Goal: Task Accomplishment & Management: Manage account settings

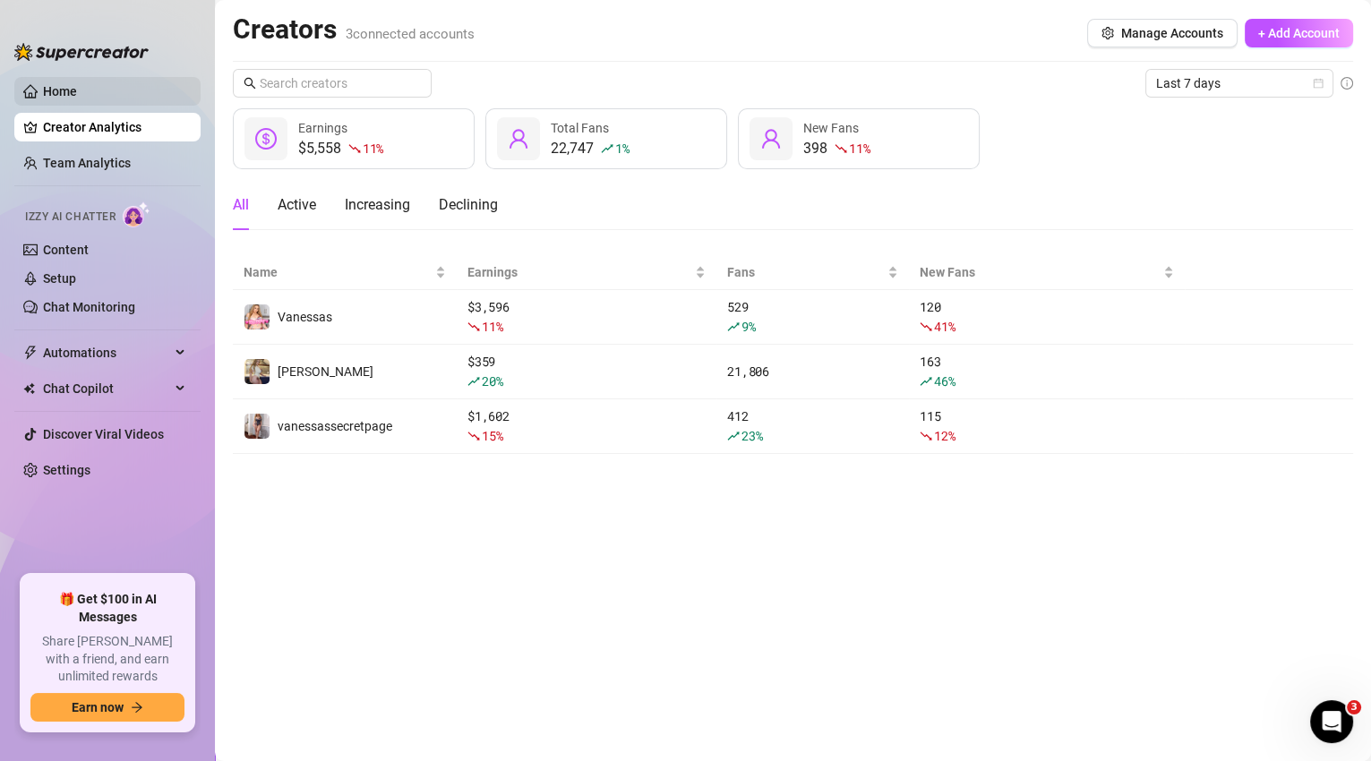
click at [49, 93] on link "Home" at bounding box center [60, 91] width 34 height 14
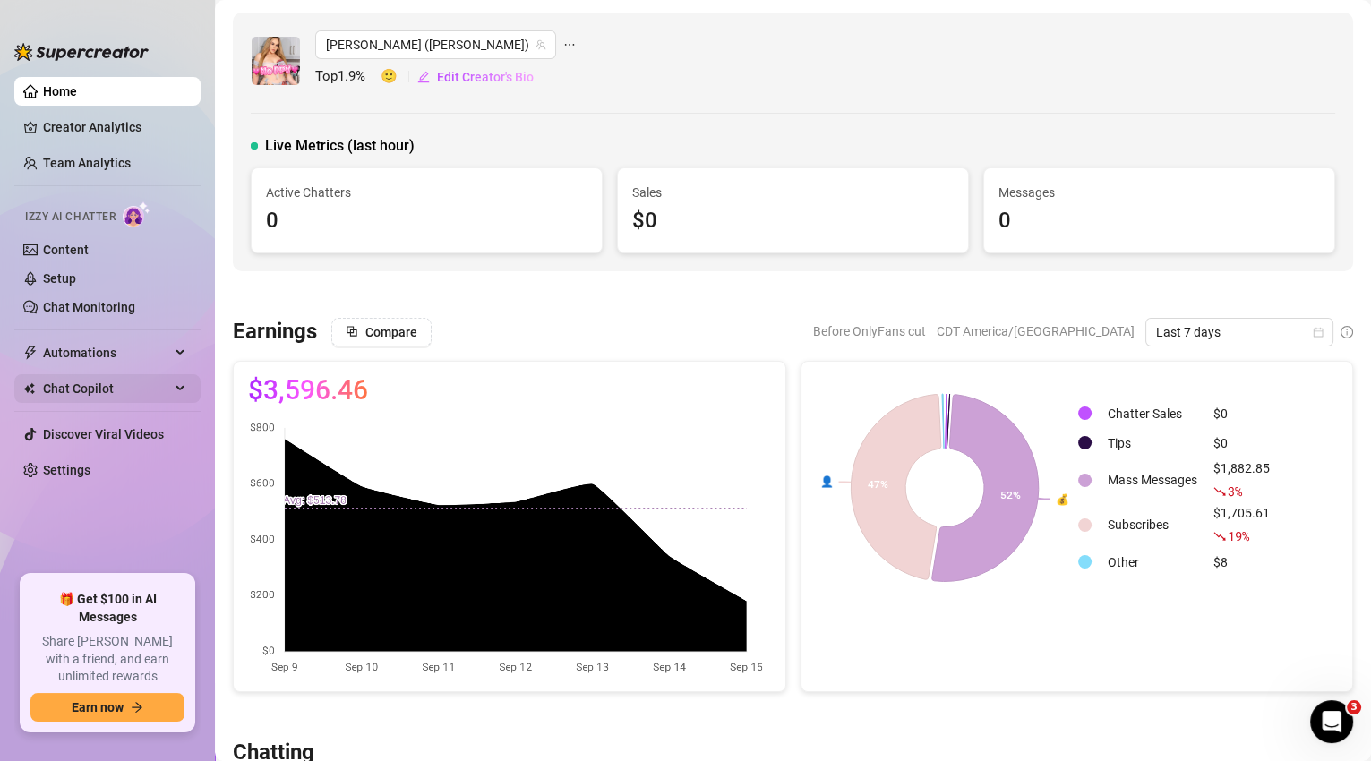
click at [116, 400] on span "Chat Copilot" at bounding box center [106, 388] width 127 height 29
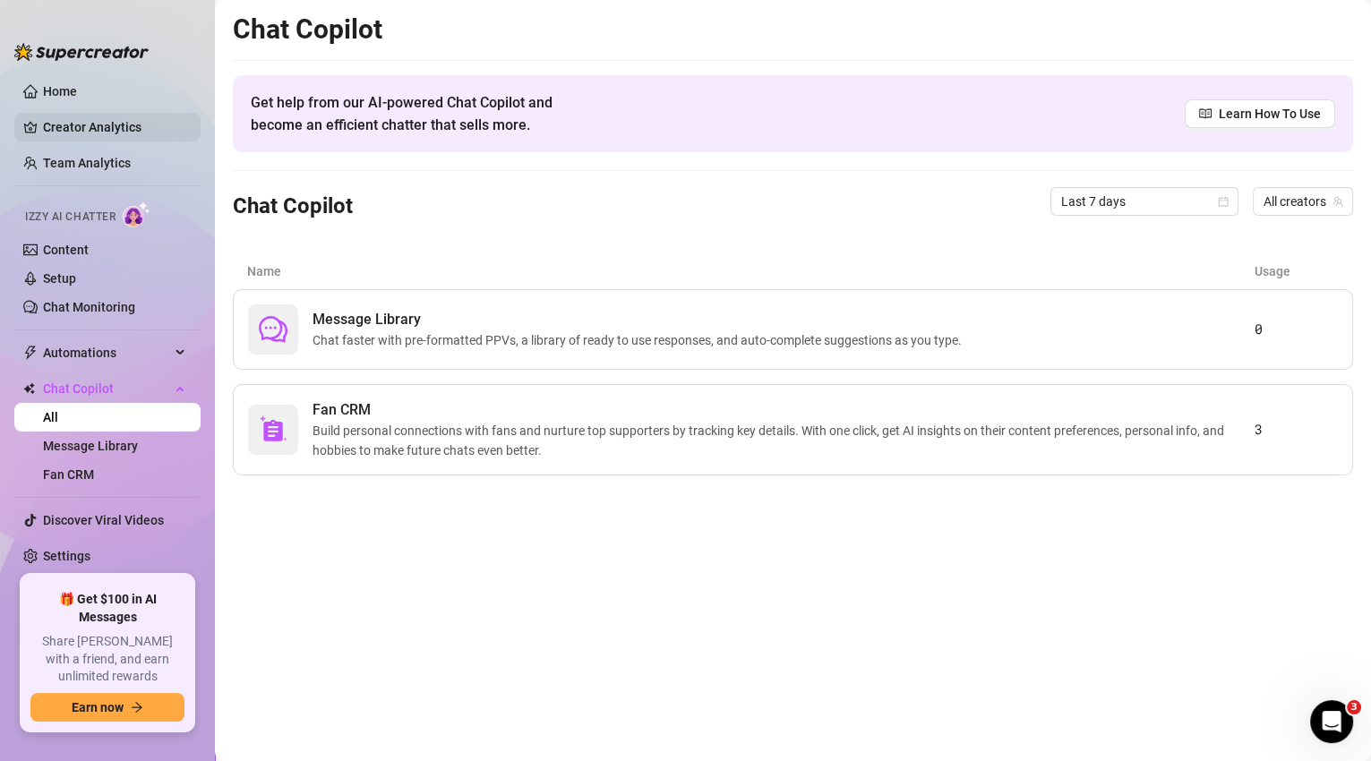
click at [109, 118] on link "Creator Analytics" at bounding box center [114, 127] width 143 height 29
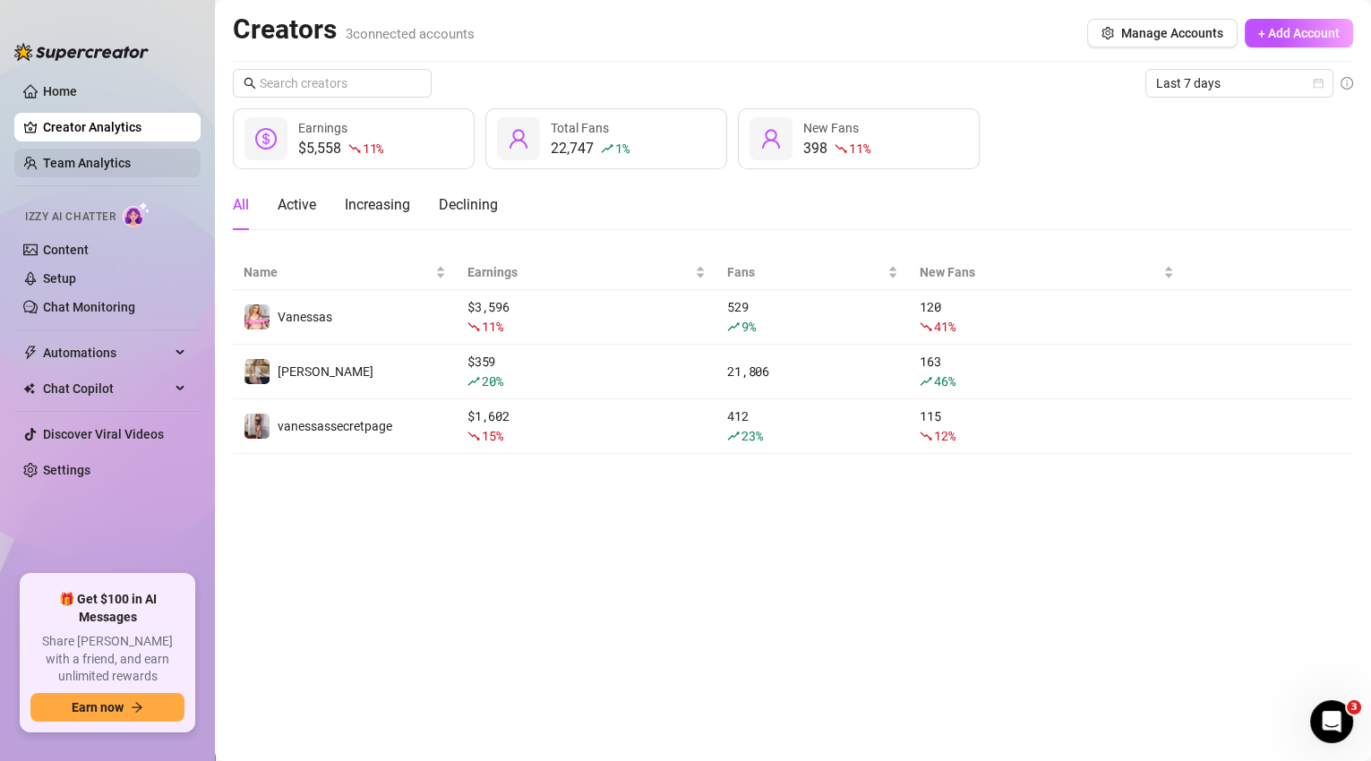
click at [113, 166] on link "Team Analytics" at bounding box center [87, 163] width 88 height 14
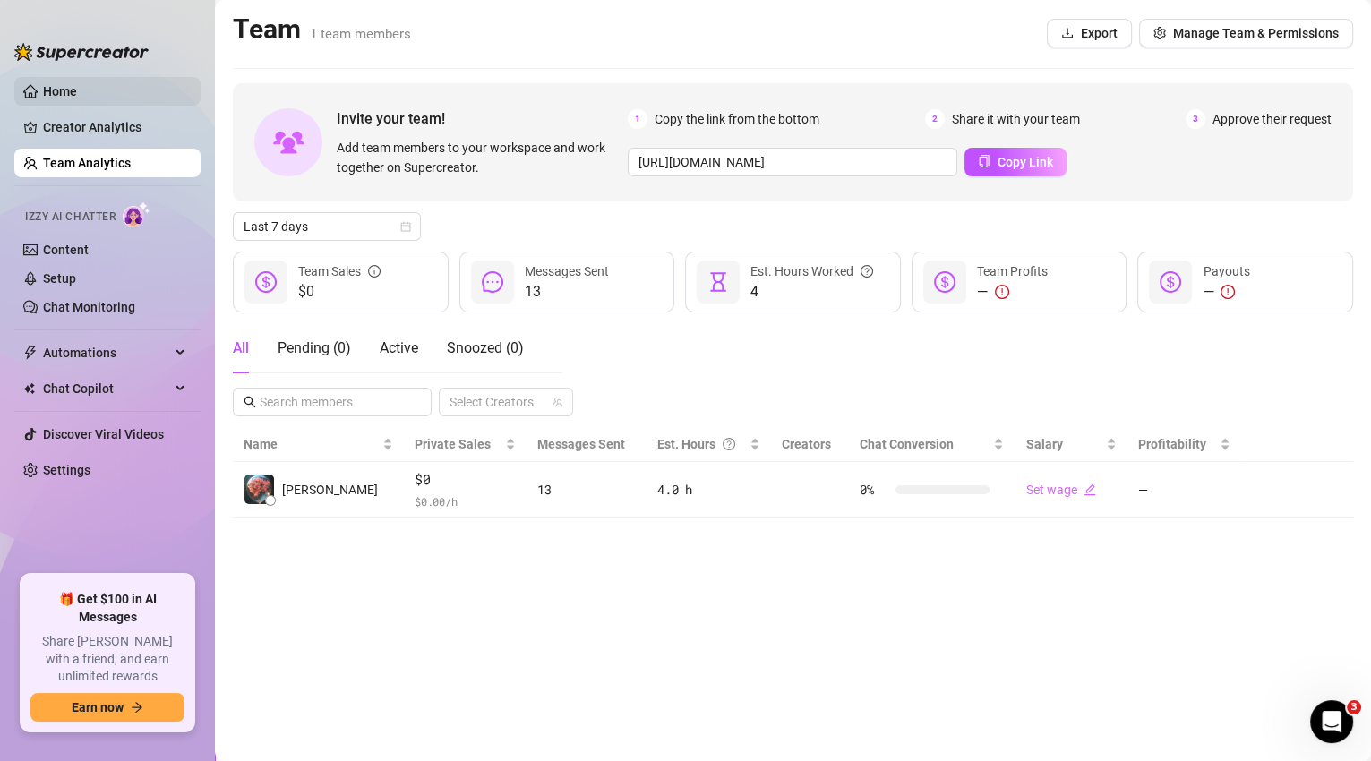
click at [77, 99] on link "Home" at bounding box center [60, 91] width 34 height 14
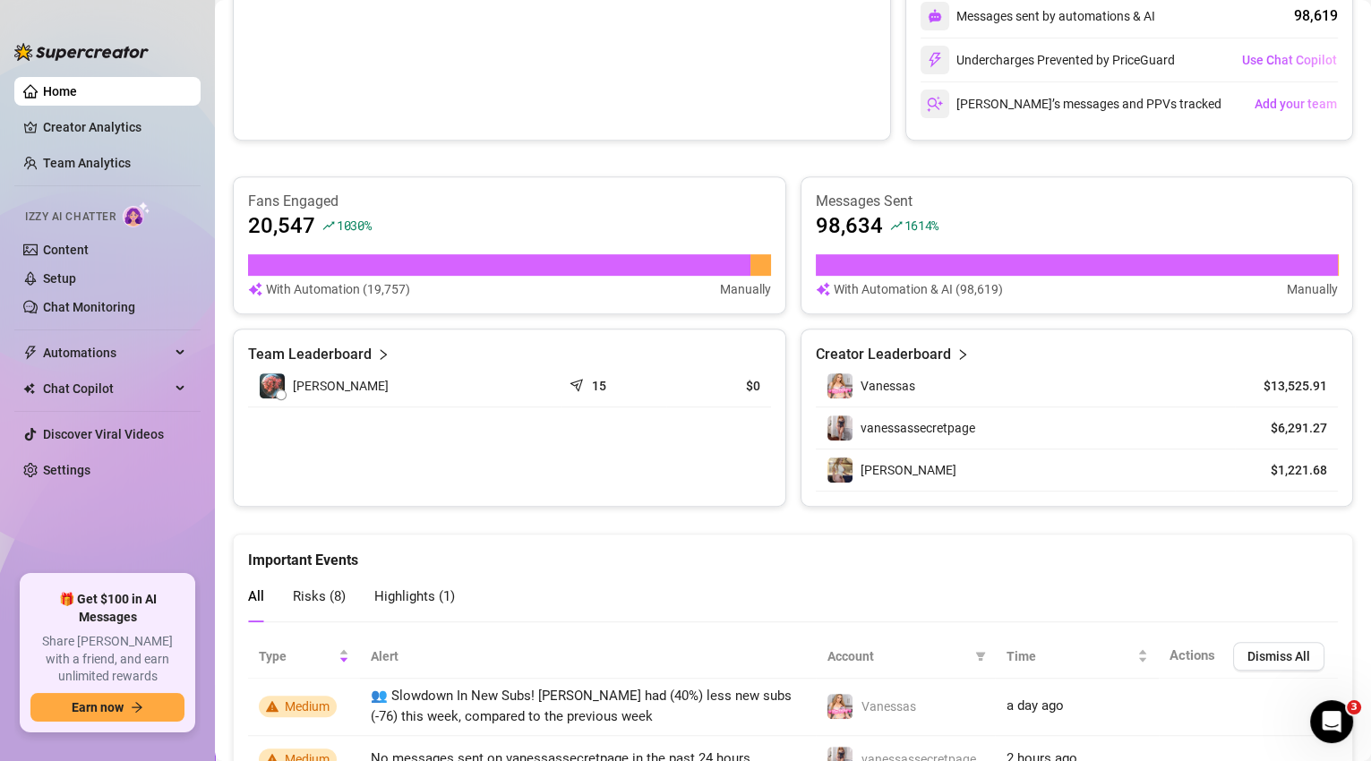
scroll to position [1247, 0]
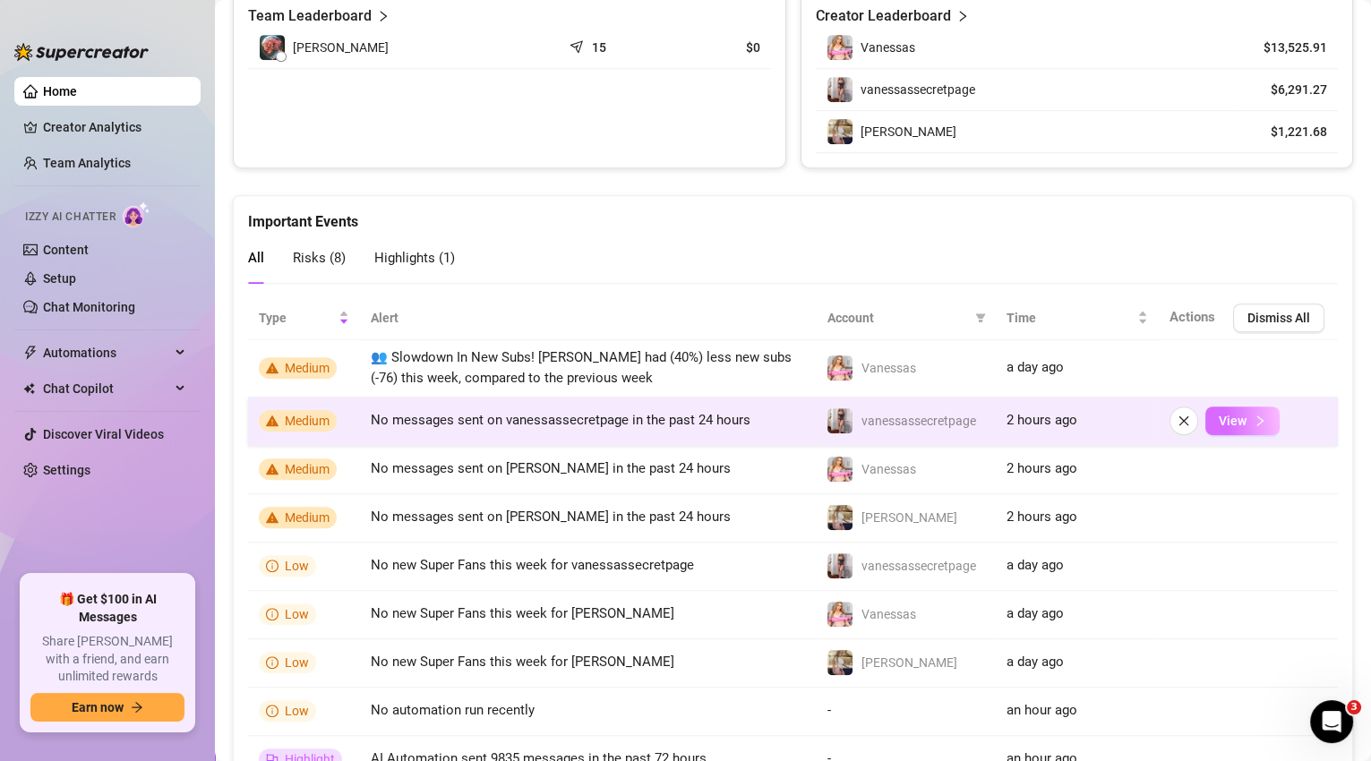
click at [1222, 416] on span "View" at bounding box center [1233, 421] width 28 height 14
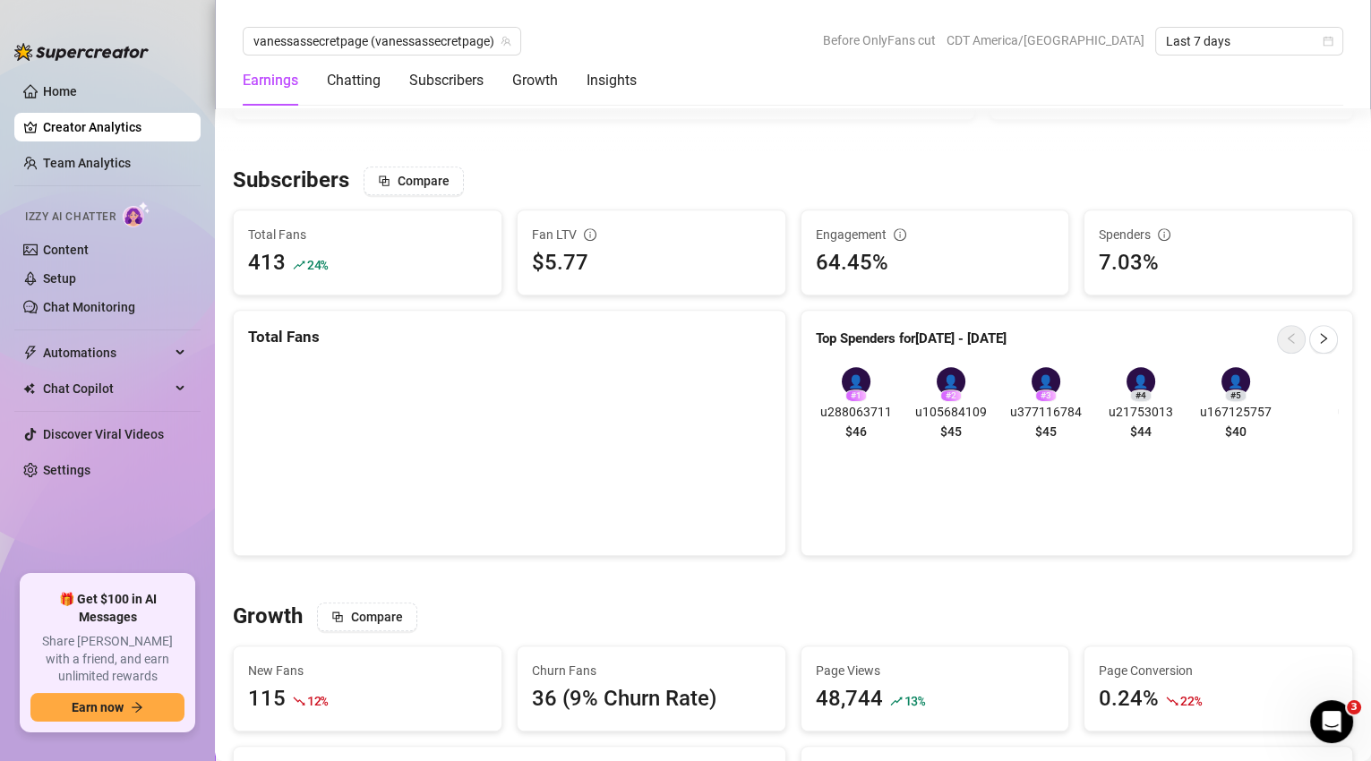
scroll to position [375, 0]
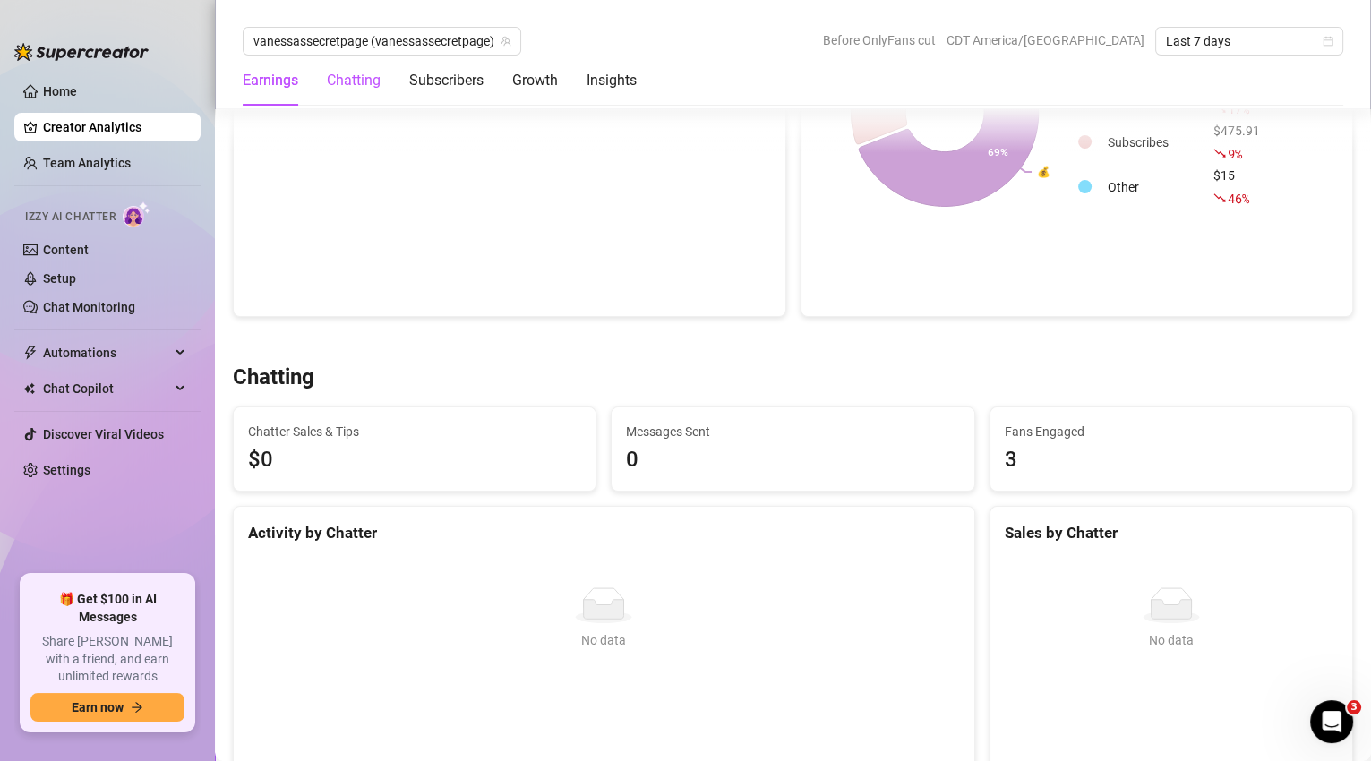
click at [363, 85] on div "Chatting" at bounding box center [354, 80] width 54 height 21
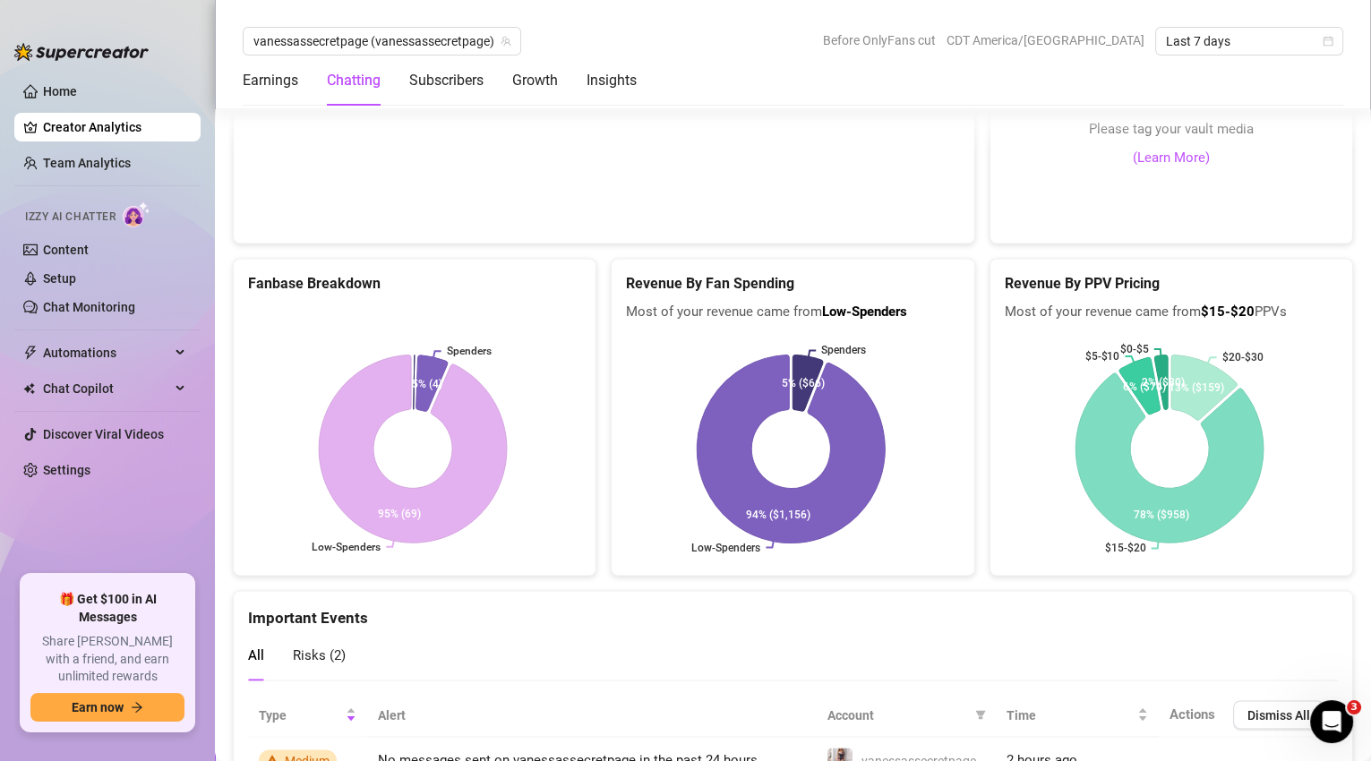
scroll to position [3667, 0]
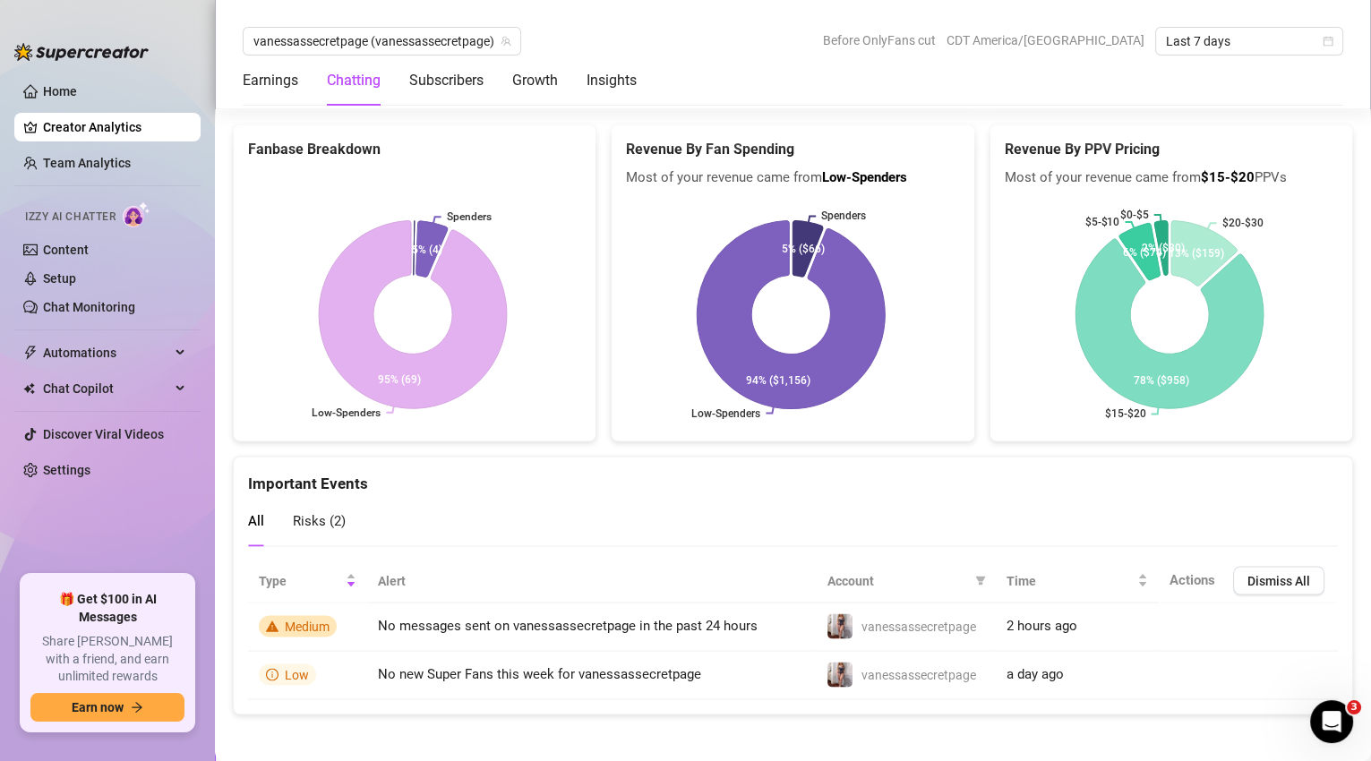
click at [335, 514] on span "Risks ( 2 )" at bounding box center [319, 520] width 53 height 16
click at [253, 516] on span "All" at bounding box center [256, 520] width 16 height 16
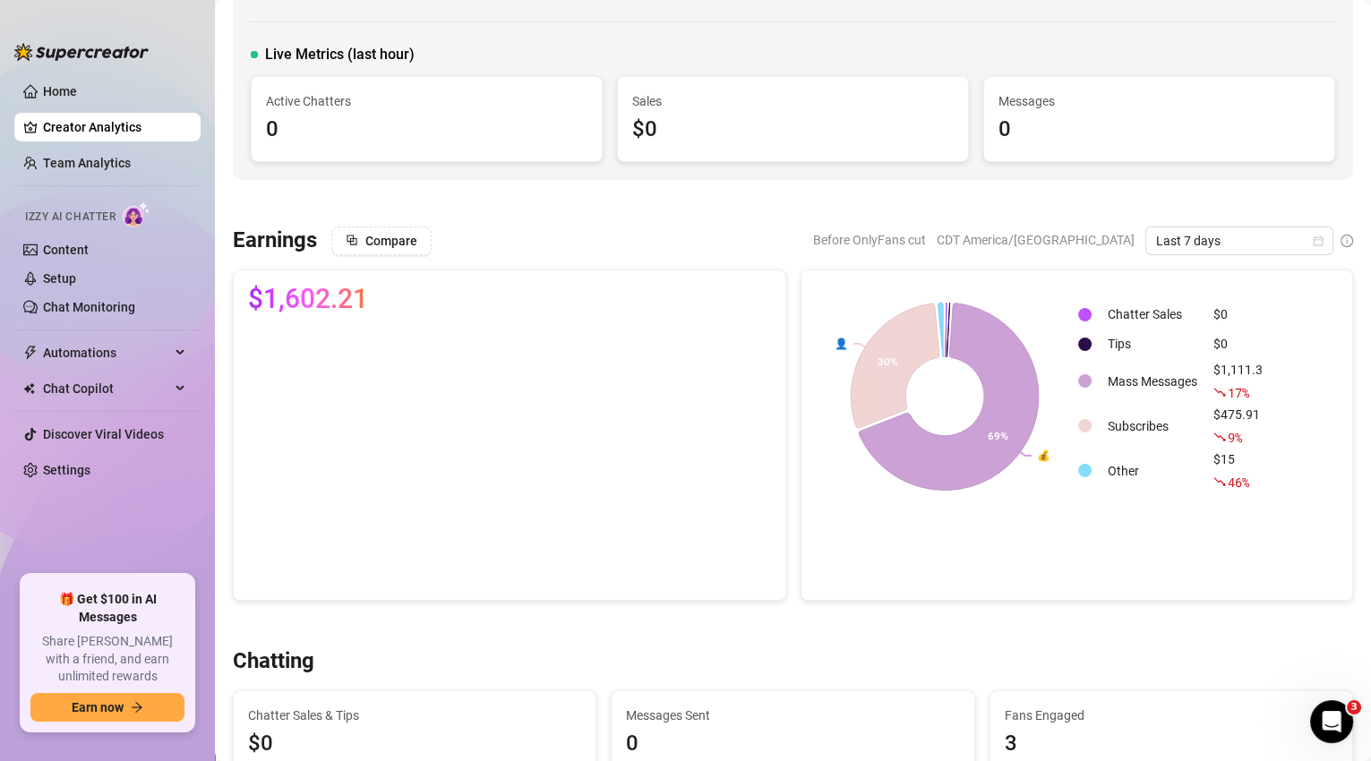
scroll to position [0, 0]
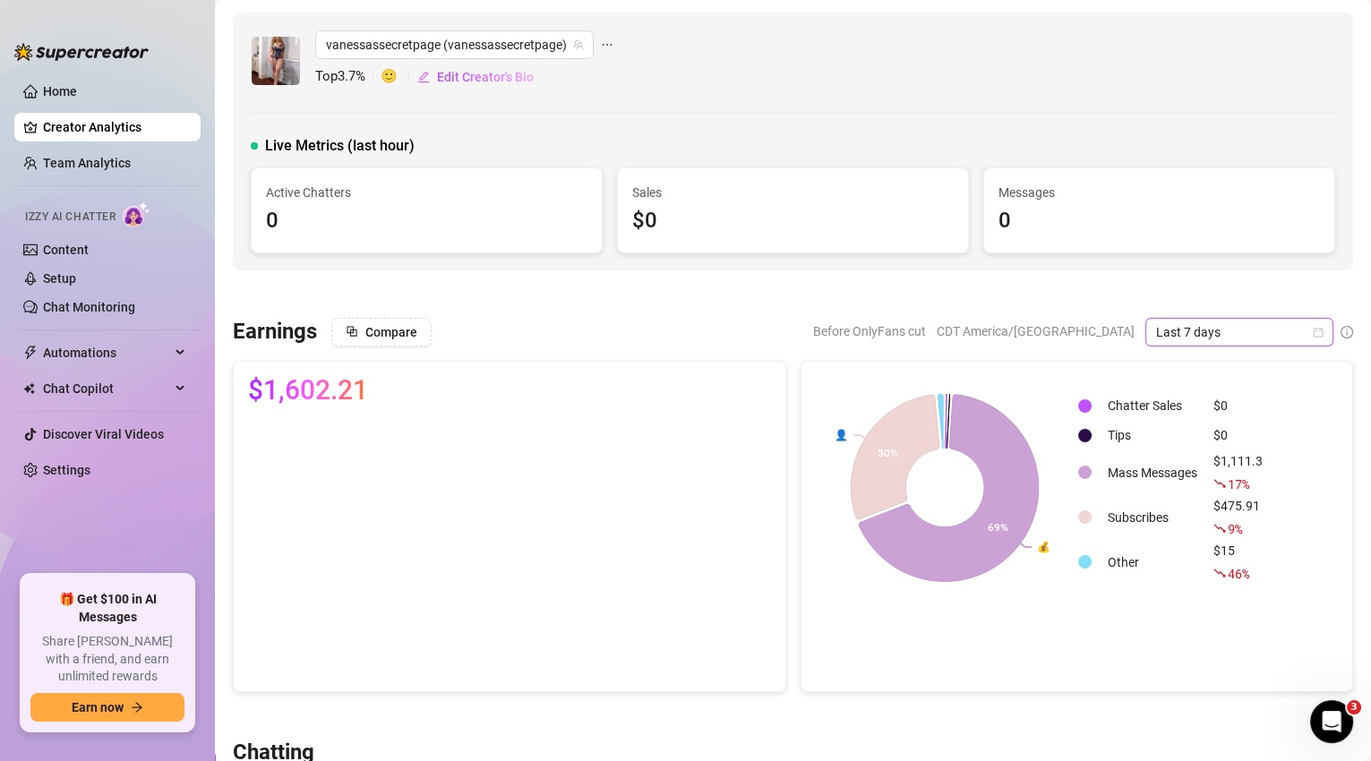
click at [1181, 323] on span "Last 7 days" at bounding box center [1239, 332] width 167 height 27
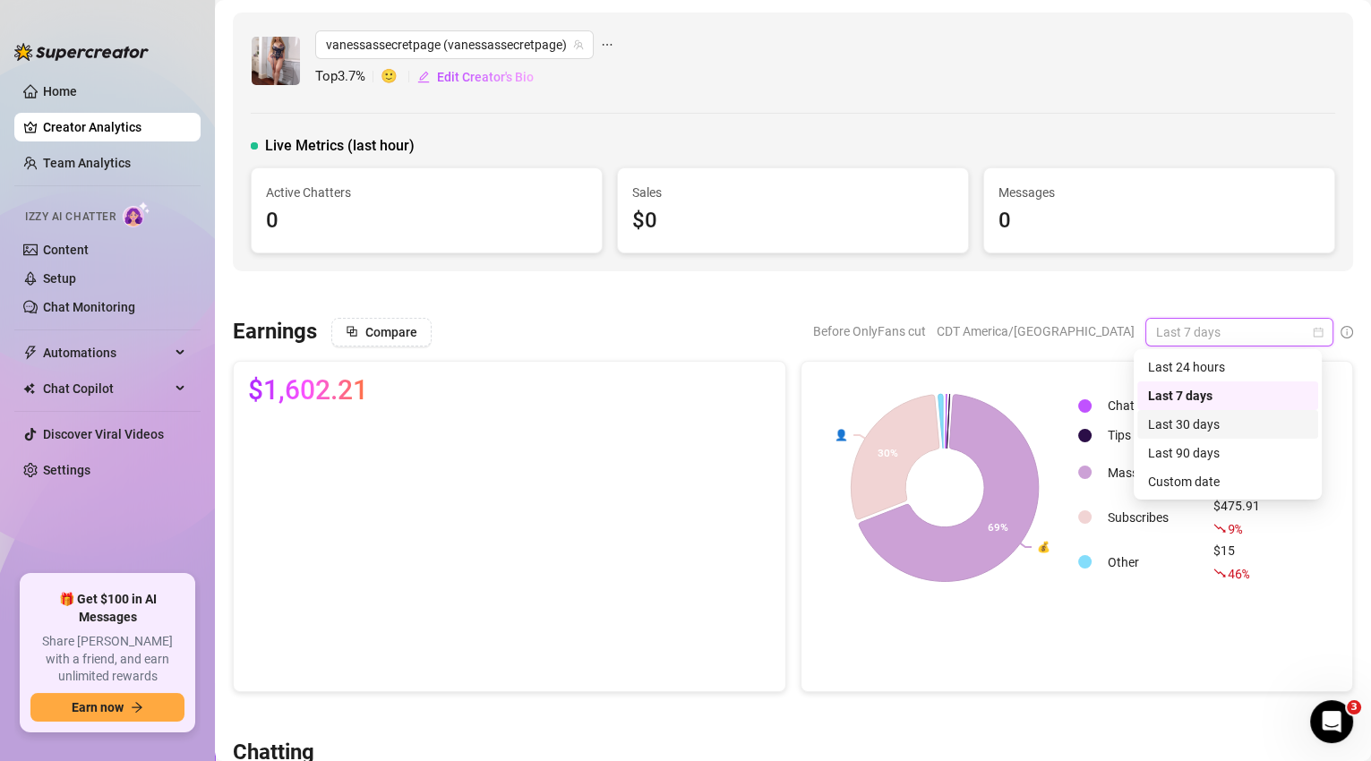
click at [1204, 425] on div "Last 30 days" at bounding box center [1227, 425] width 159 height 20
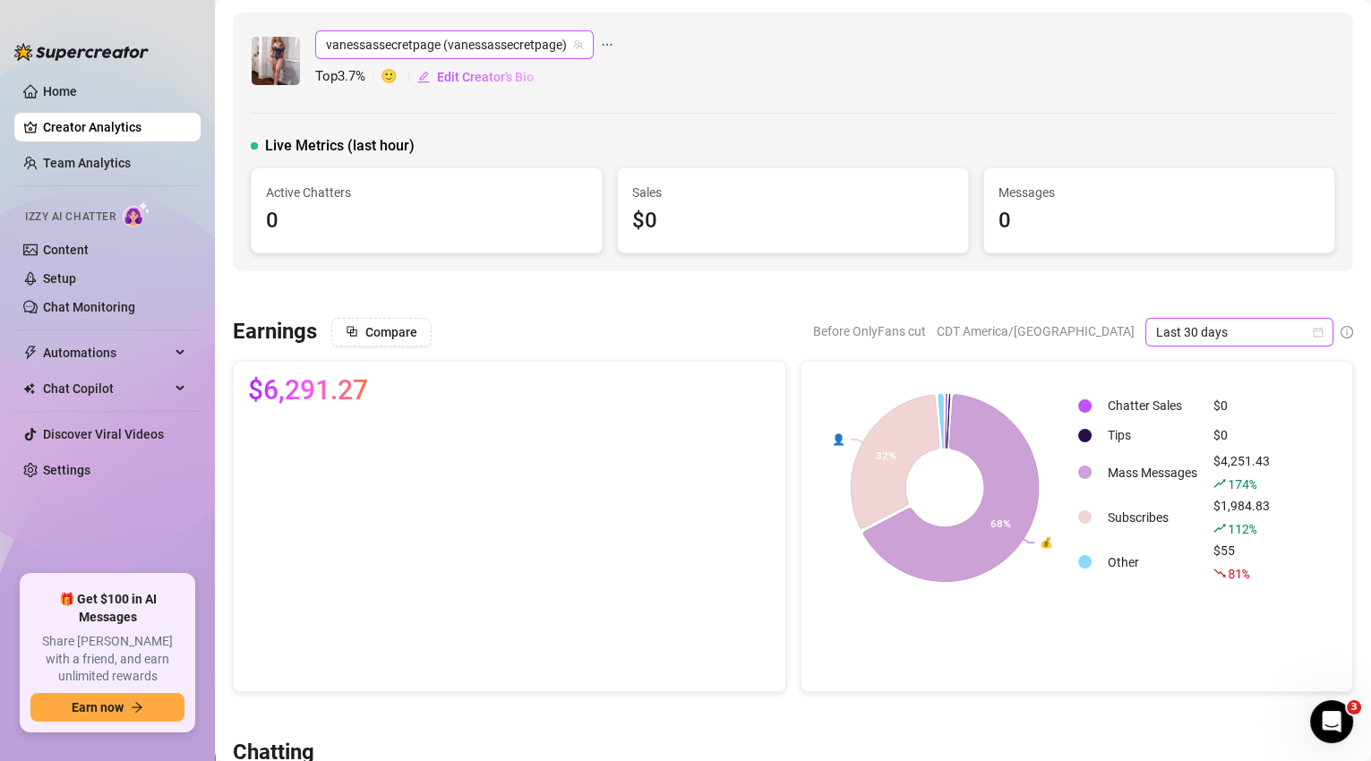
click at [569, 50] on span "vanessassecretpage (vanessassecretpage)" at bounding box center [454, 44] width 257 height 27
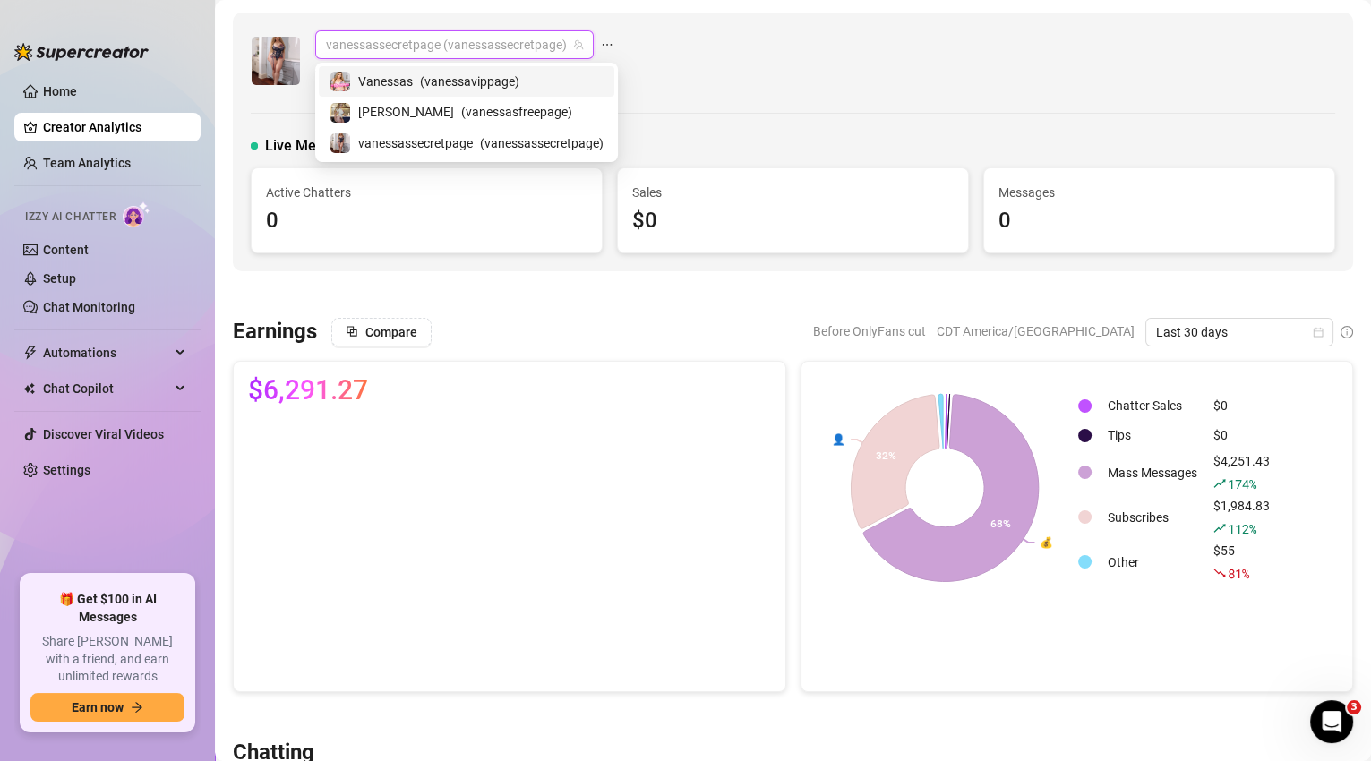
click at [530, 81] on div "[PERSON_NAME] ( [PERSON_NAME] )" at bounding box center [467, 81] width 274 height 21
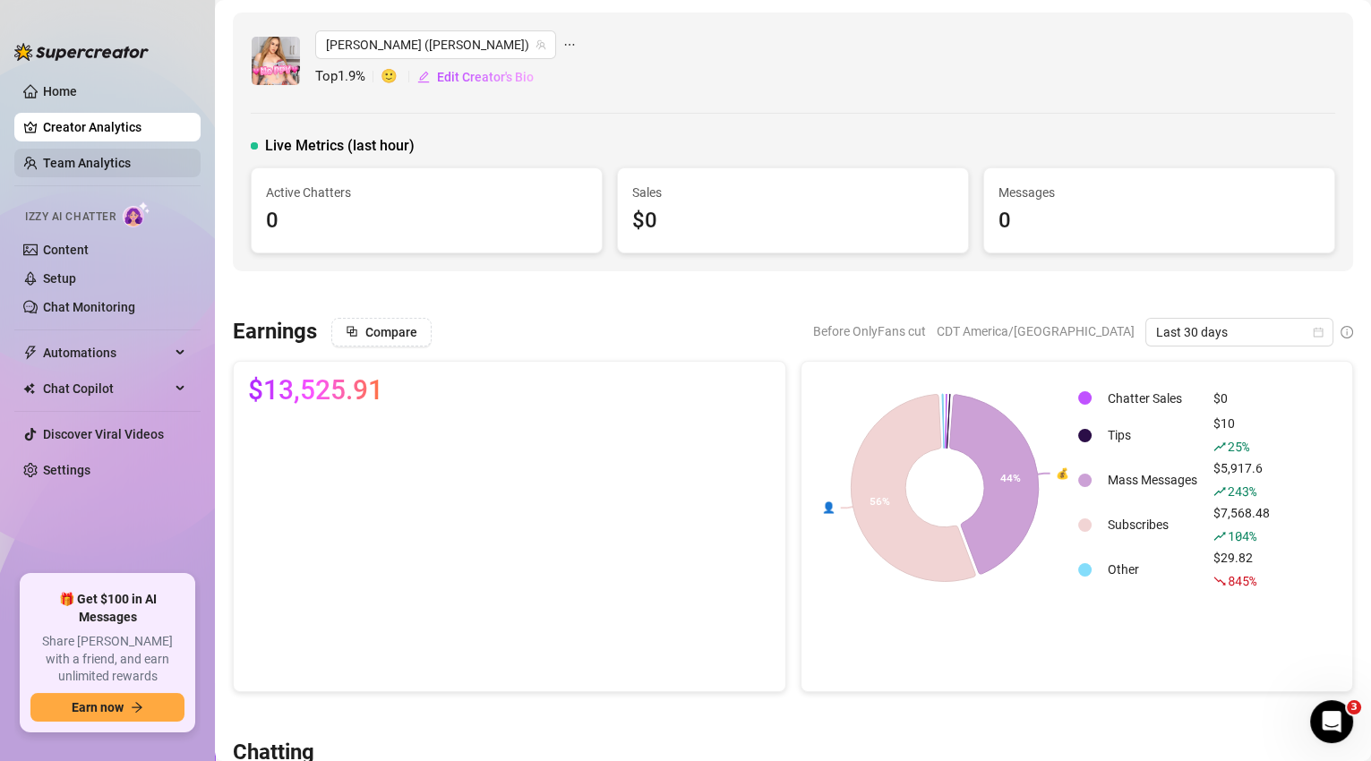
click at [116, 156] on link "Team Analytics" at bounding box center [87, 163] width 88 height 14
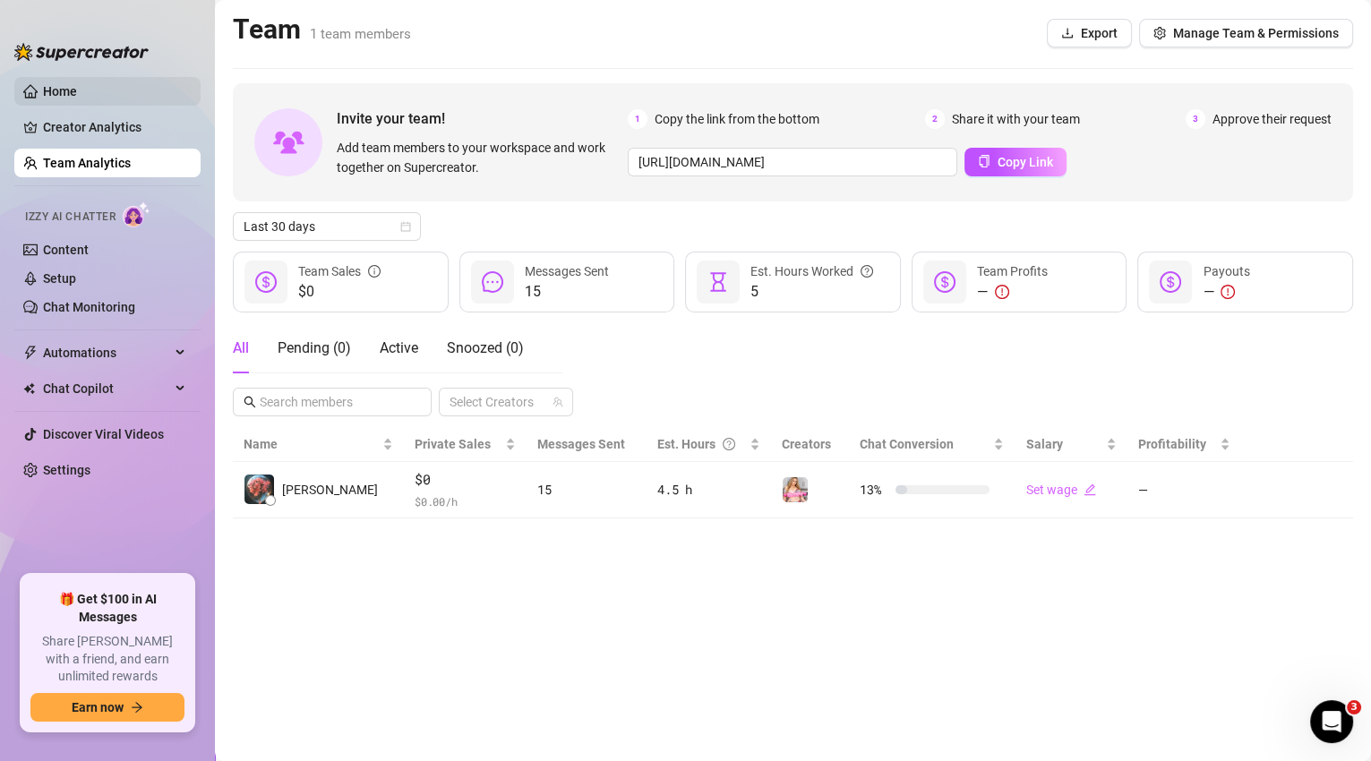
click at [77, 91] on link "Home" at bounding box center [60, 91] width 34 height 14
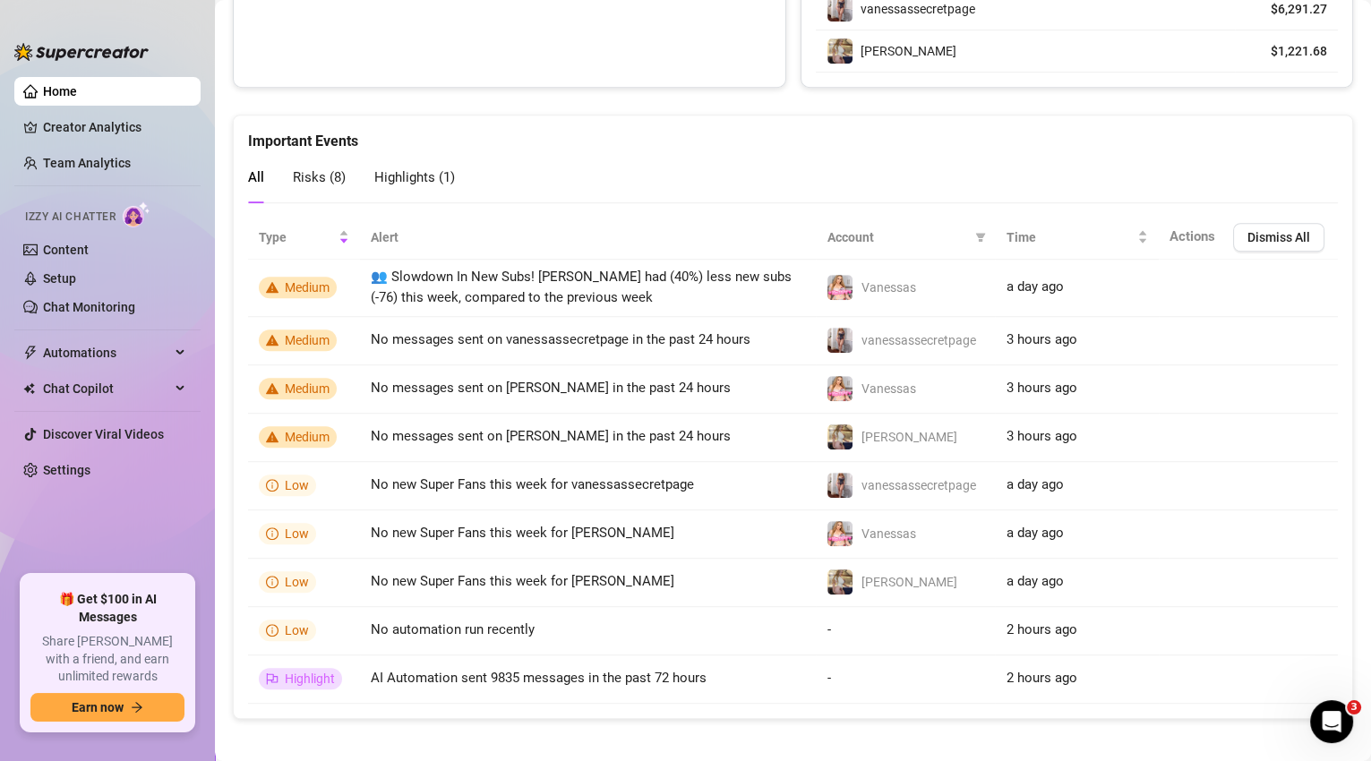
scroll to position [1334, 0]
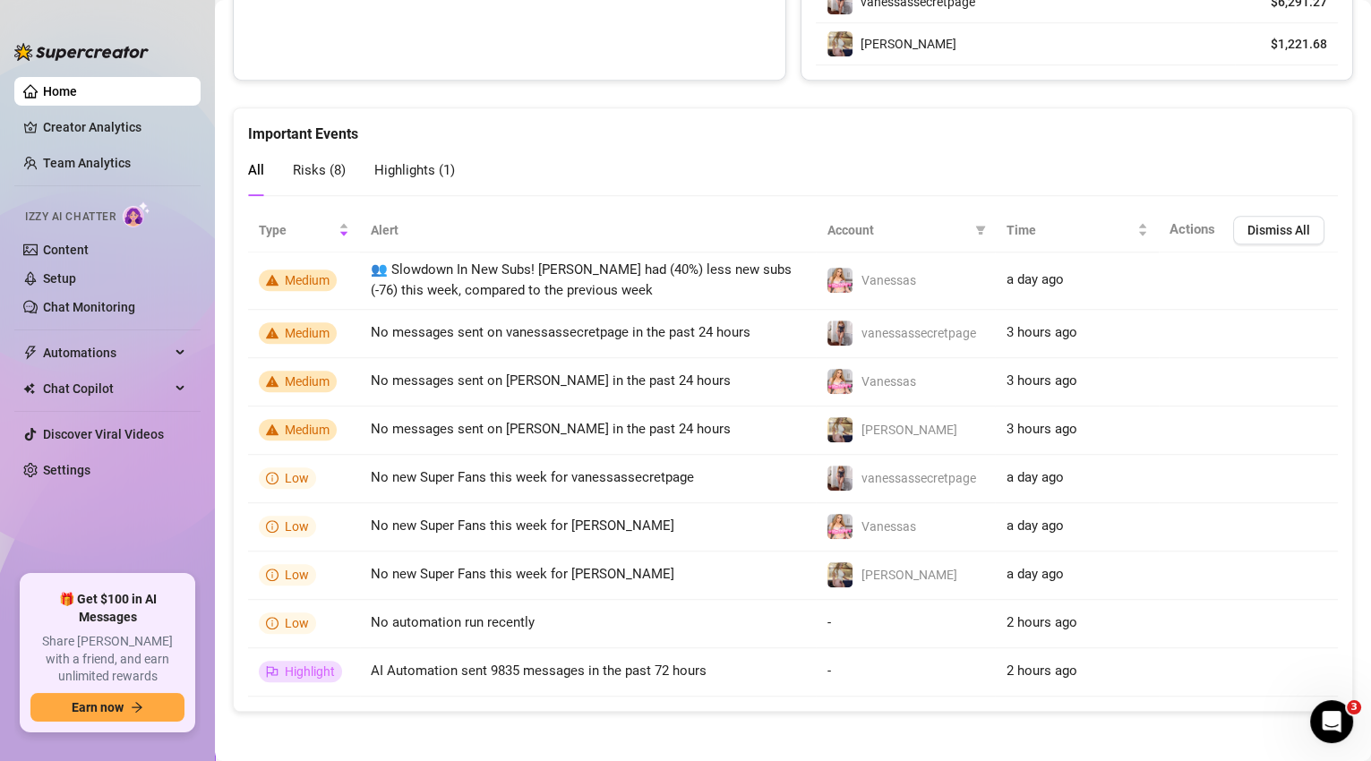
click at [324, 174] on span "Risks ( 8 )" at bounding box center [319, 170] width 53 height 16
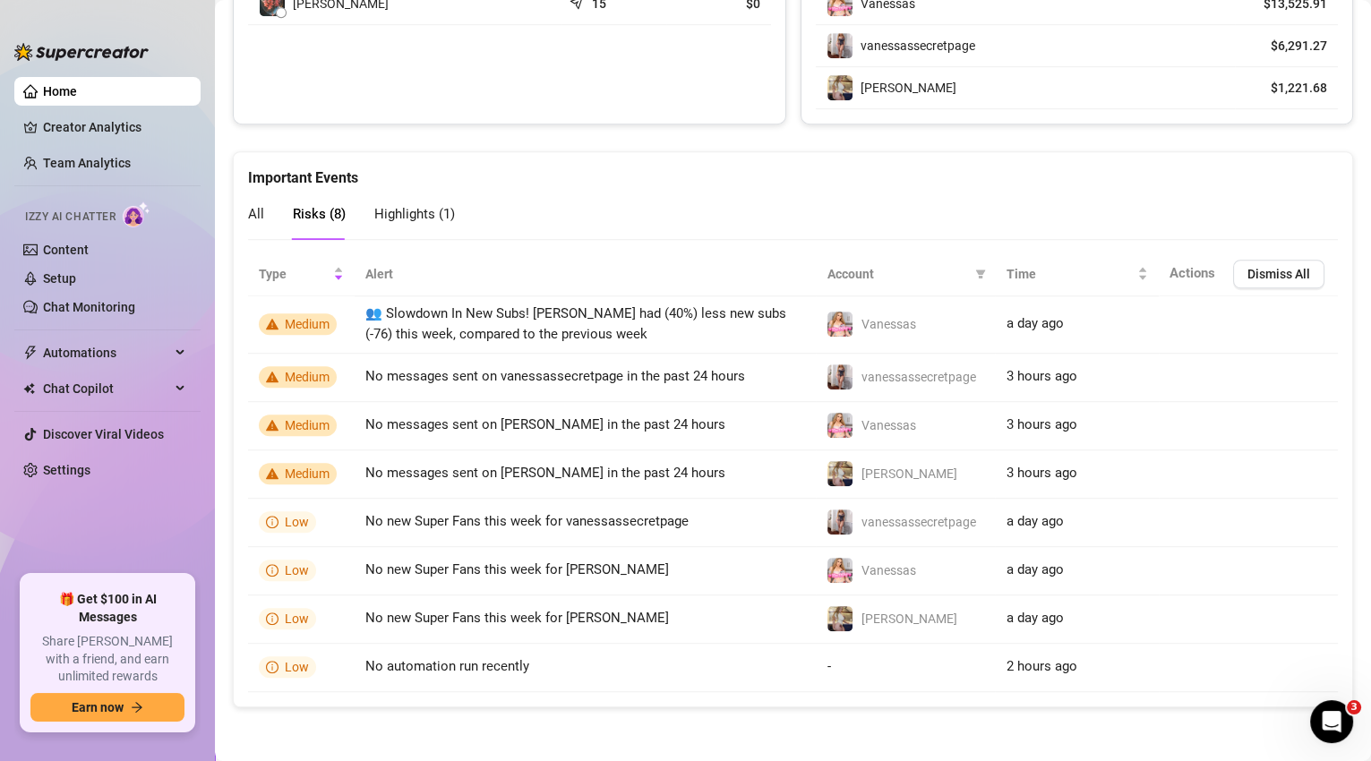
scroll to position [1287, 0]
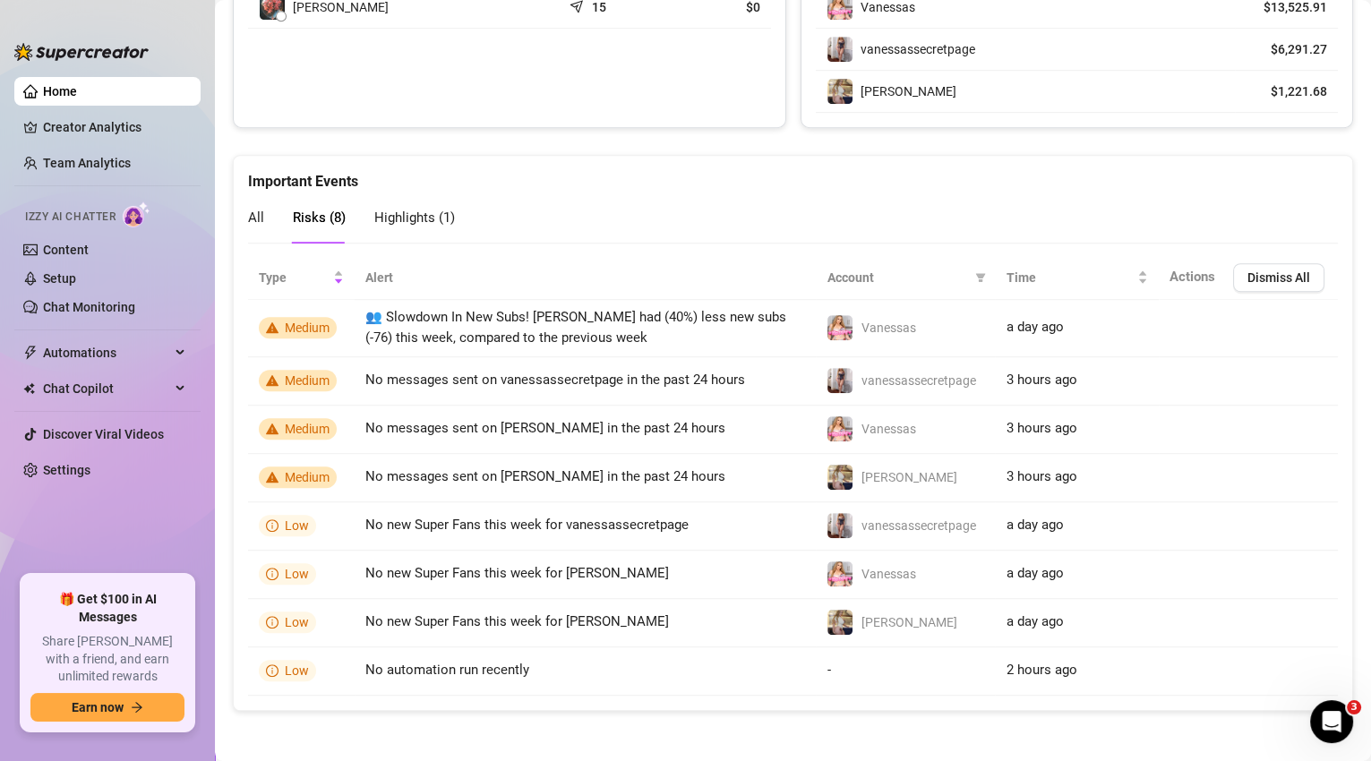
click at [414, 222] on span "Highlights ( 1 )" at bounding box center [414, 218] width 81 height 16
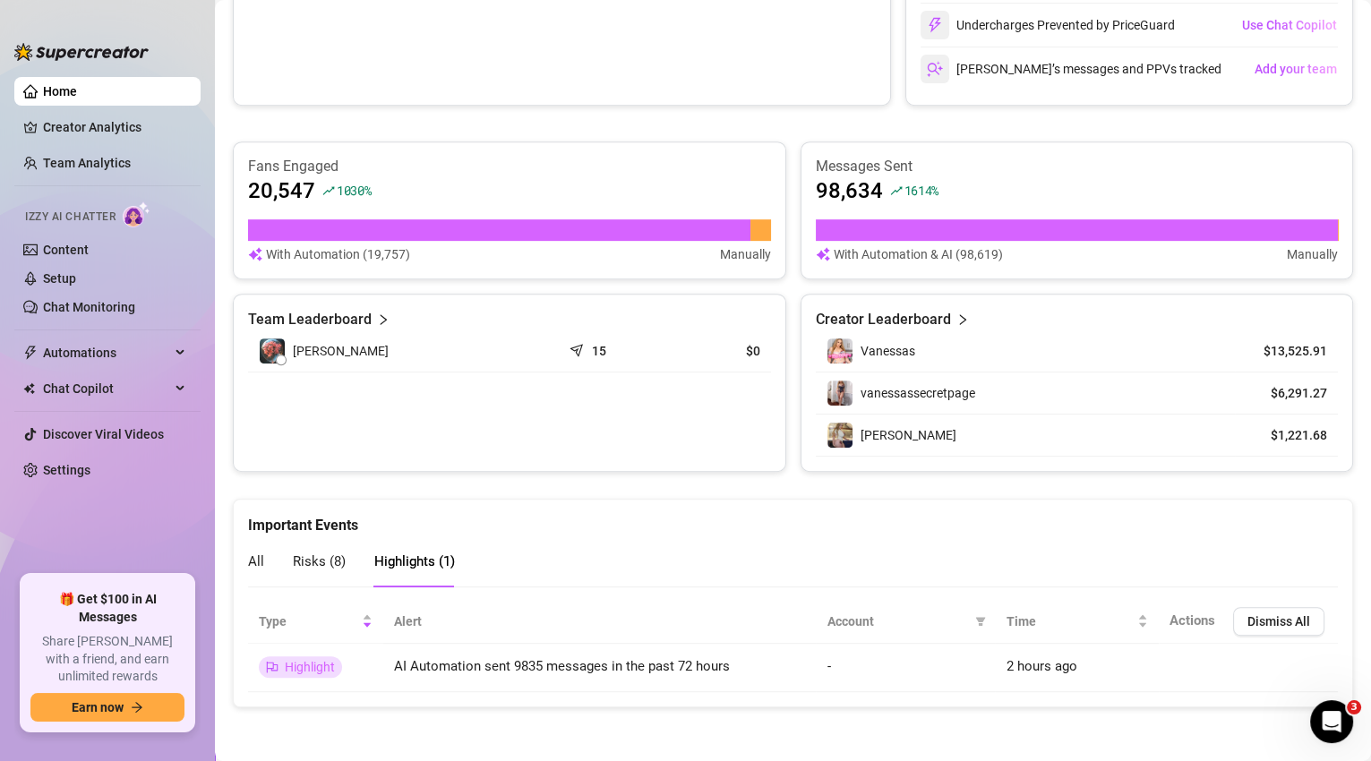
scroll to position [939, 0]
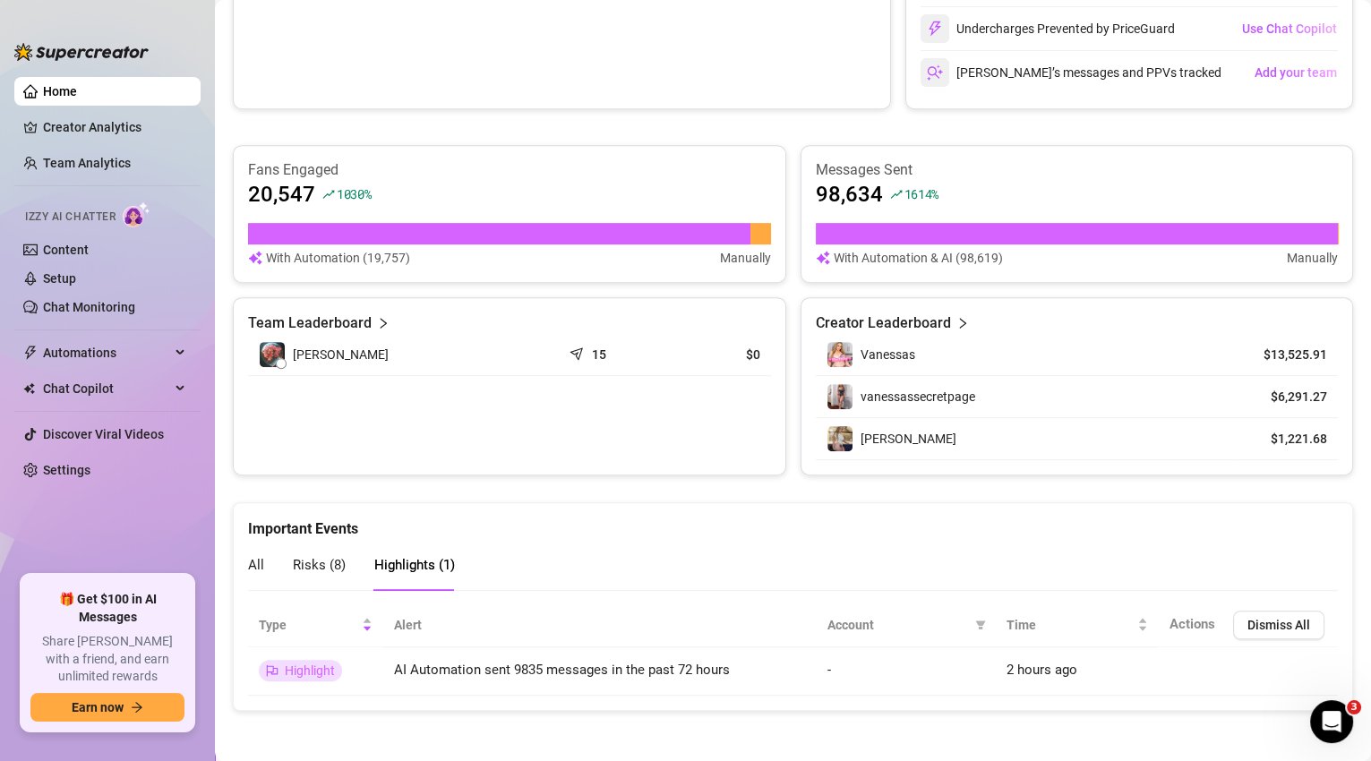
click at [263, 560] on div "All Risks ( 8 ) Highlights ( 1 )" at bounding box center [351, 565] width 207 height 51
click at [260, 561] on span "All" at bounding box center [256, 565] width 16 height 16
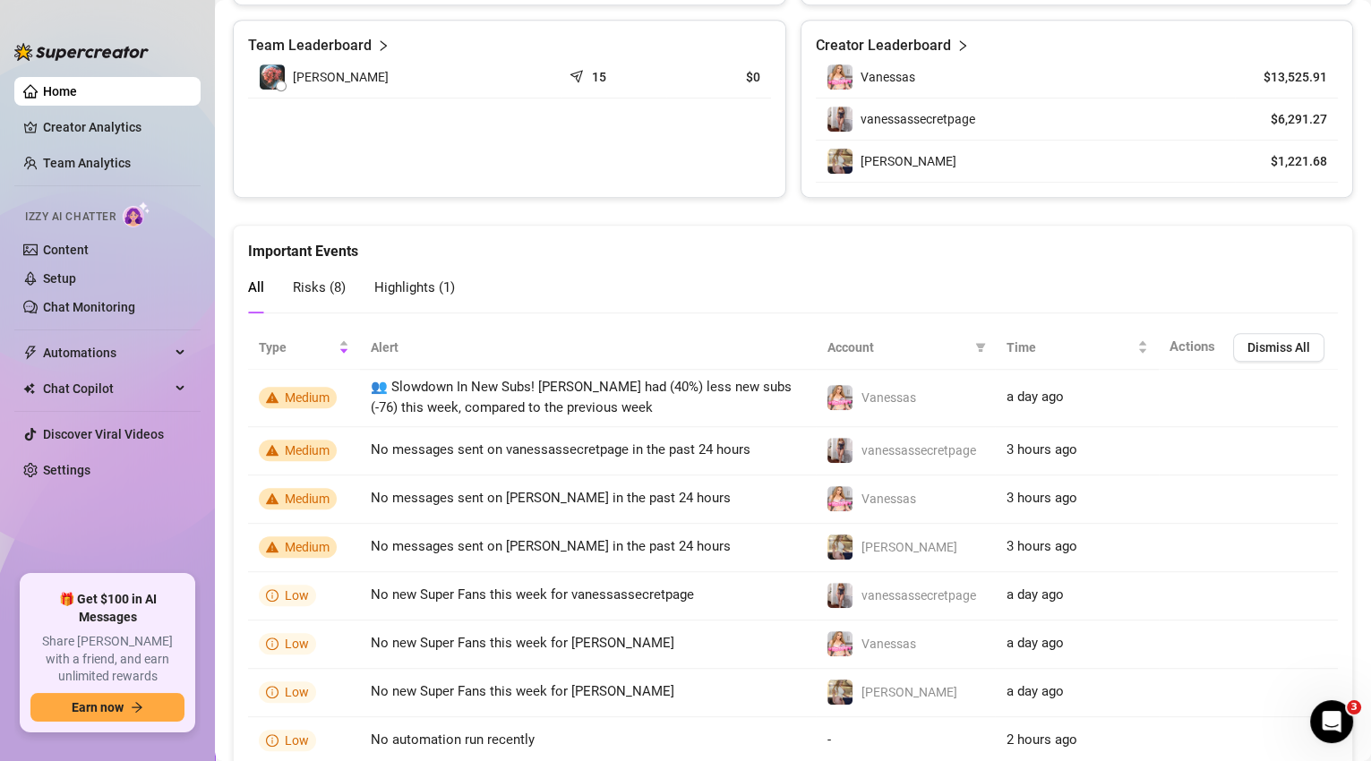
scroll to position [881, 0]
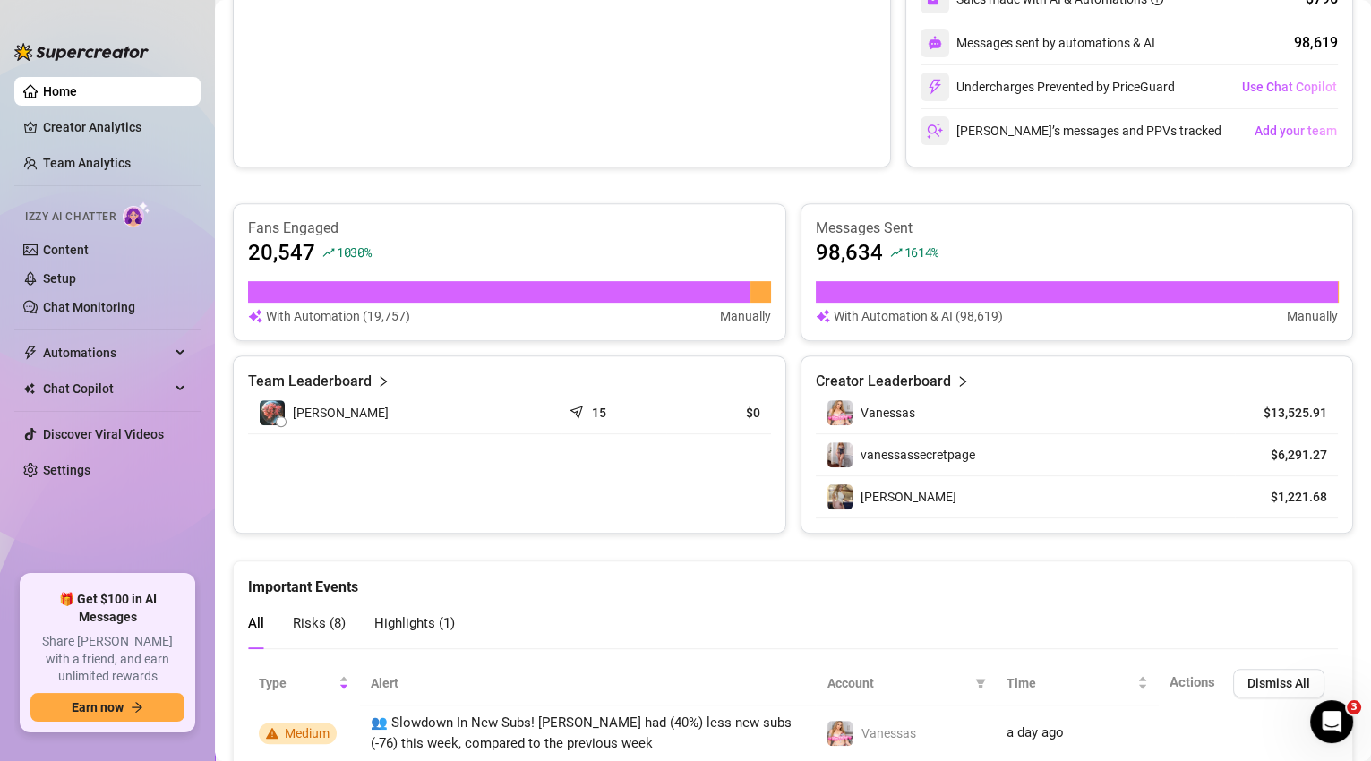
click at [957, 380] on icon "right" at bounding box center [963, 381] width 13 height 13
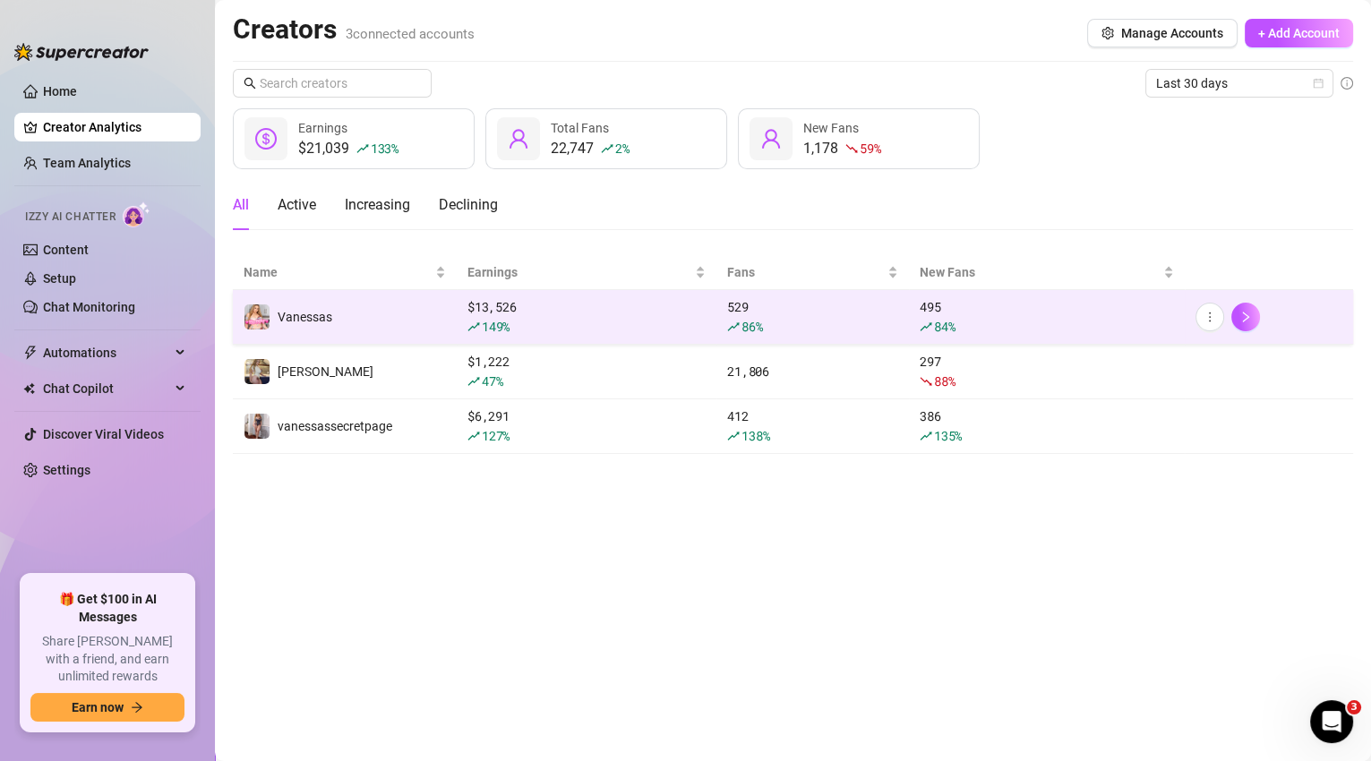
click at [614, 324] on div "149 %" at bounding box center [587, 327] width 238 height 20
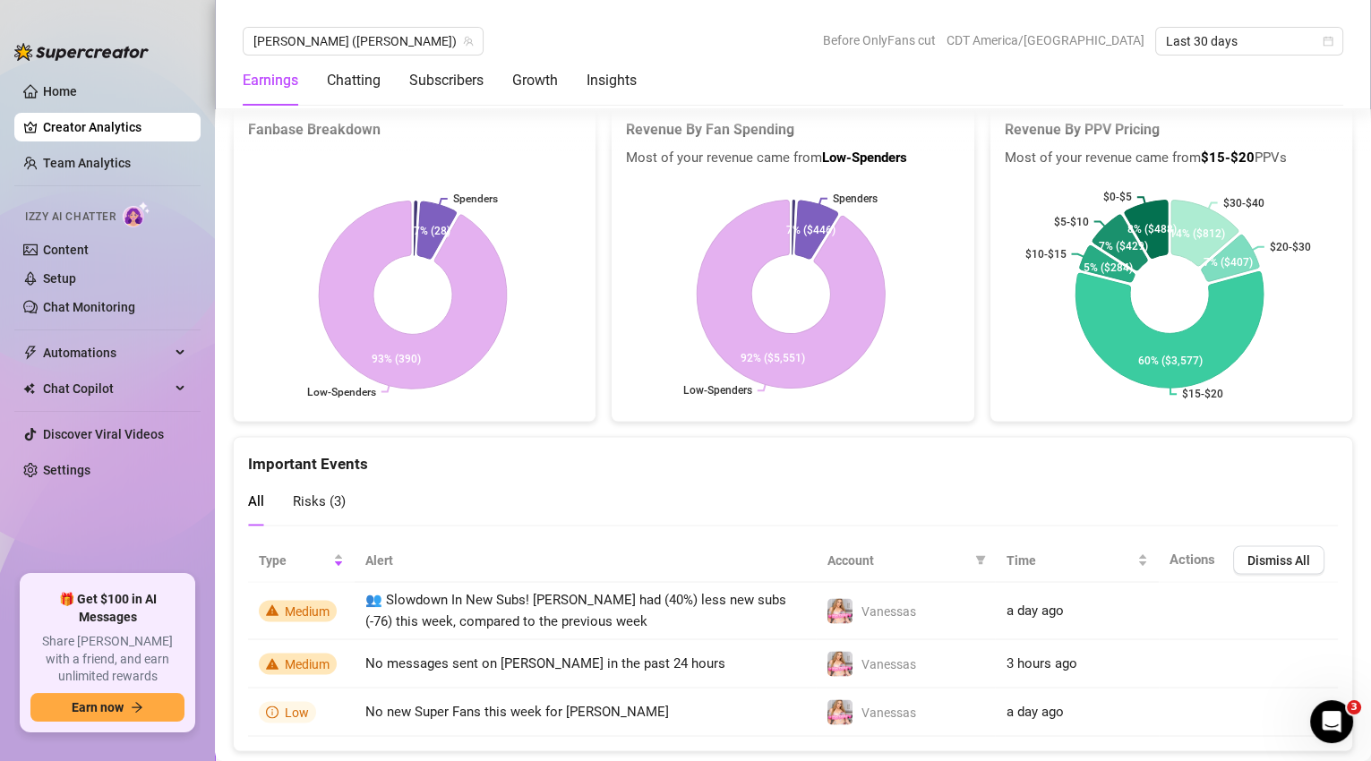
scroll to position [3787, 0]
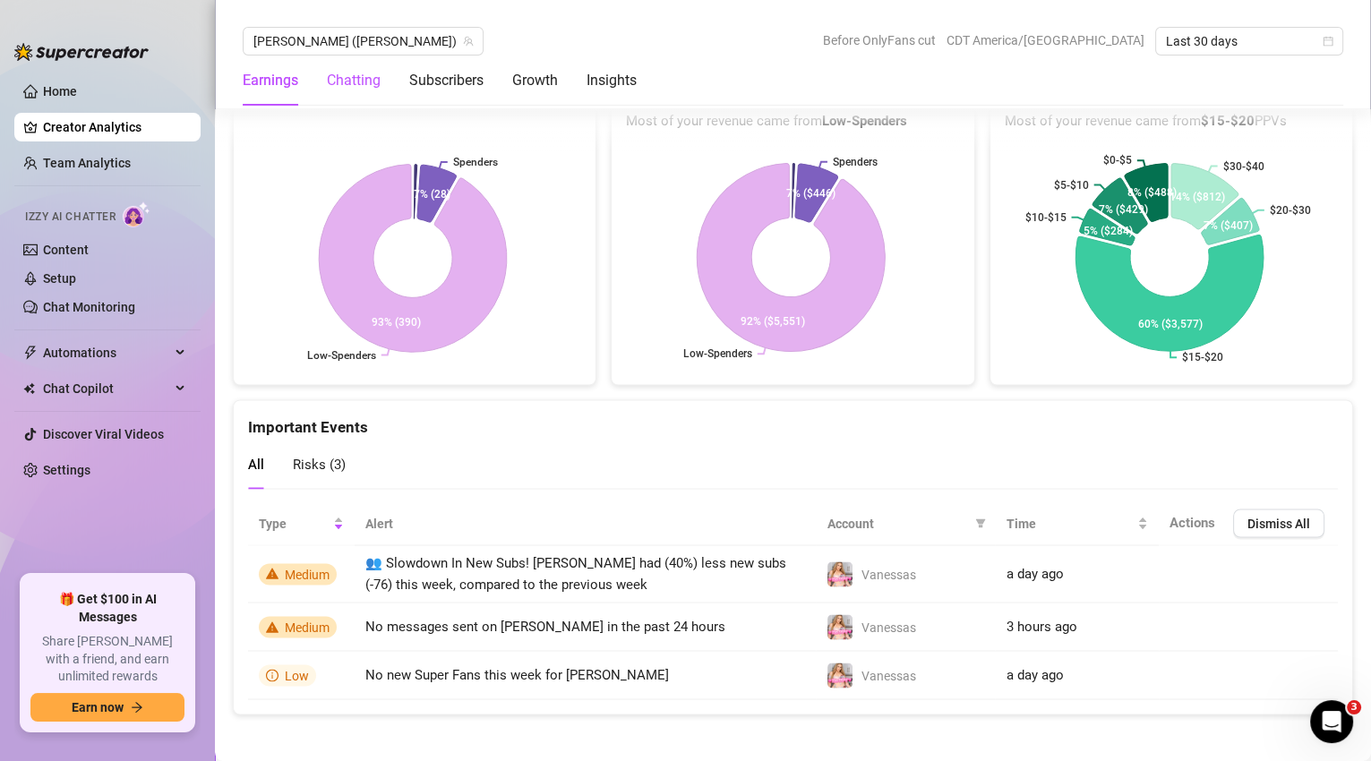
click at [359, 88] on div "Chatting" at bounding box center [354, 80] width 54 height 21
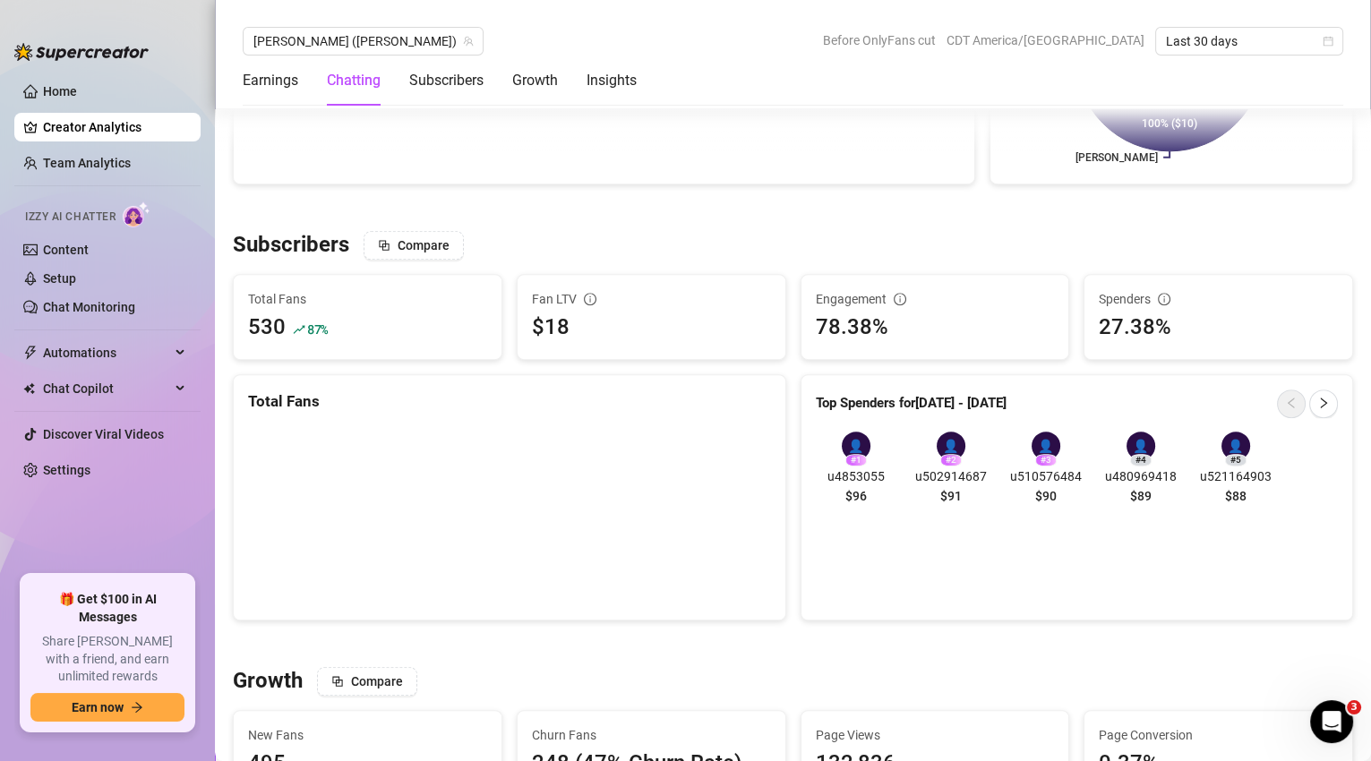
scroll to position [619, 0]
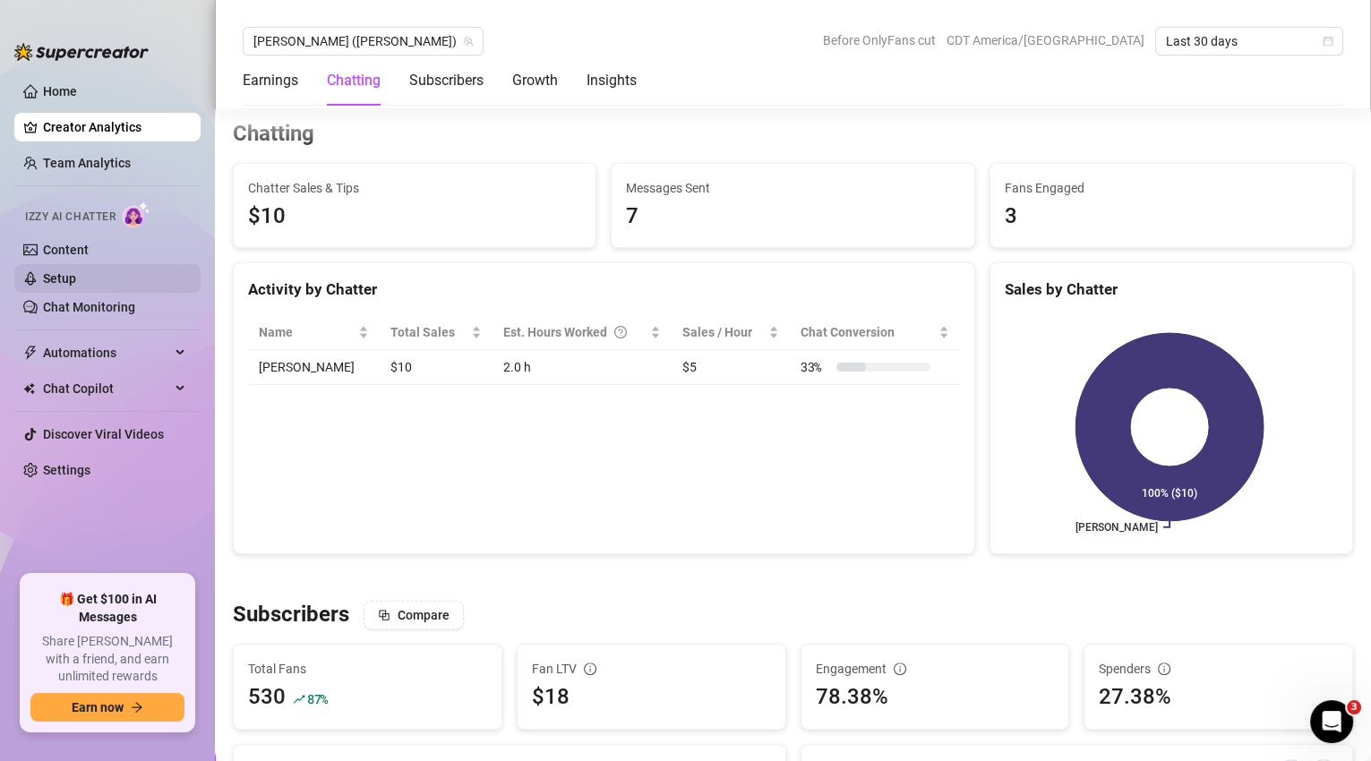
click at [76, 279] on link "Setup" at bounding box center [59, 278] width 33 height 14
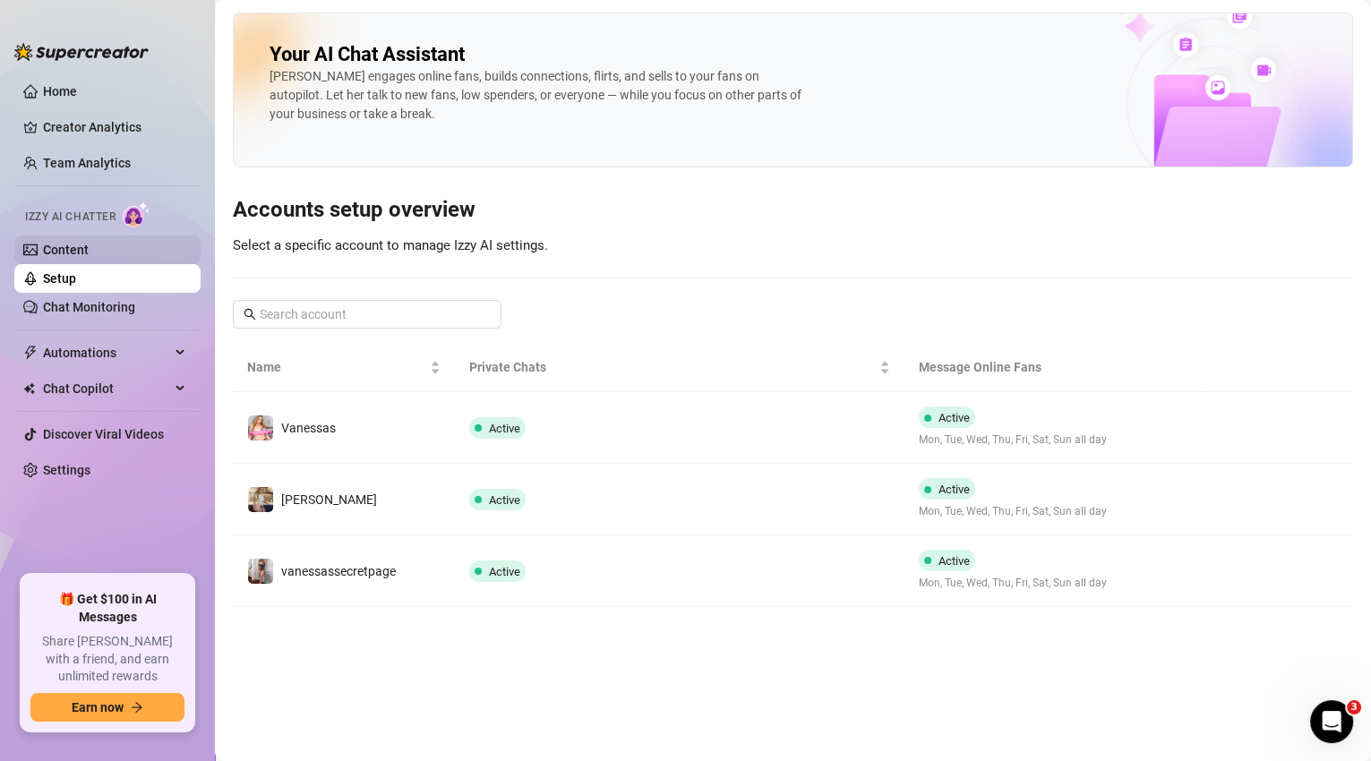
click at [74, 250] on link "Content" at bounding box center [66, 250] width 46 height 14
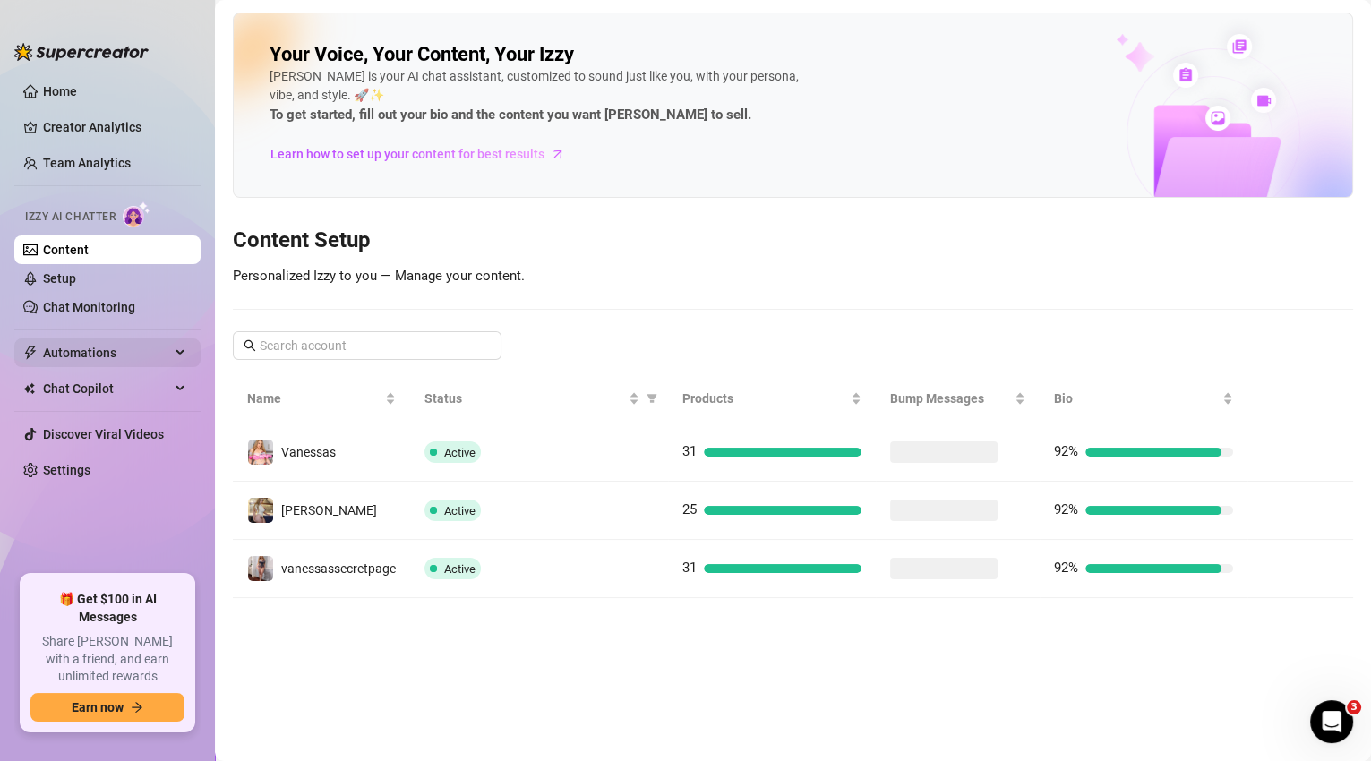
click at [135, 360] on span "Automations" at bounding box center [106, 353] width 127 height 29
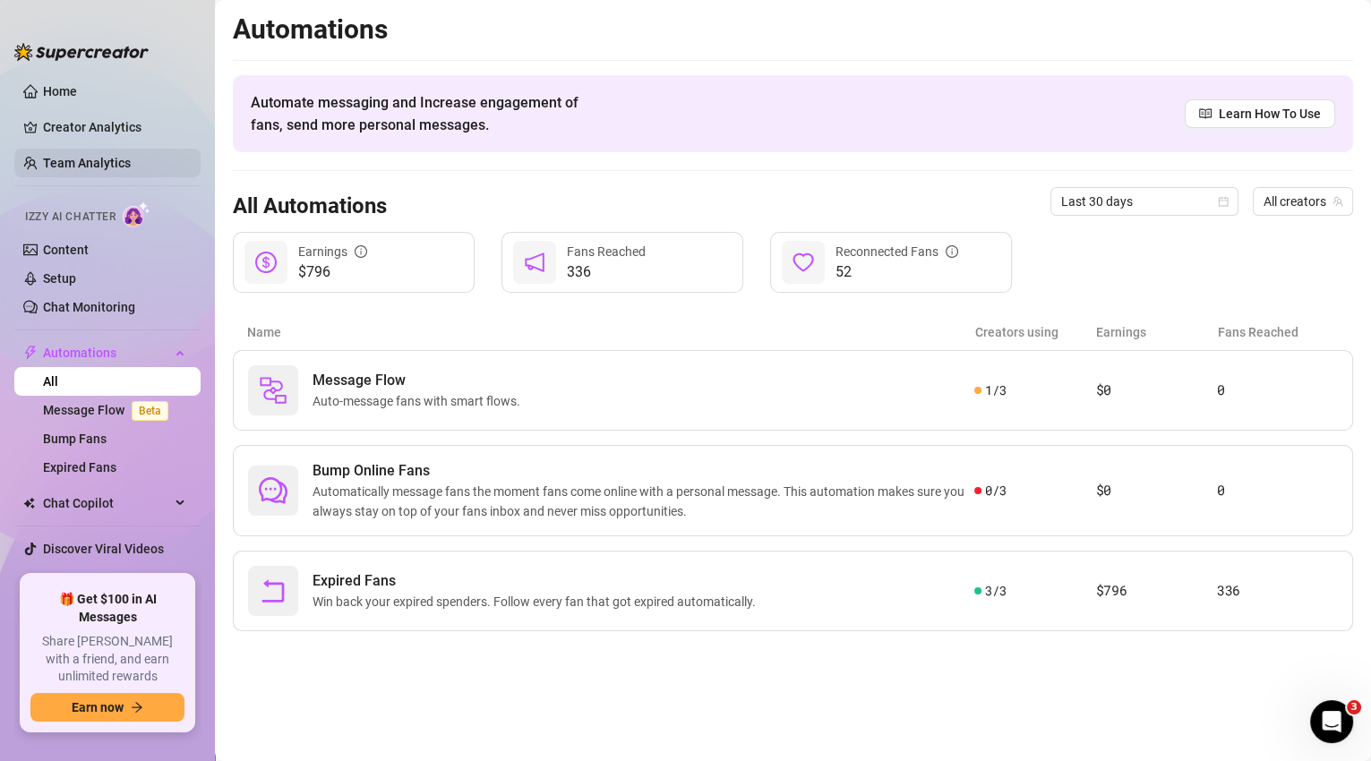
click at [92, 162] on link "Team Analytics" at bounding box center [87, 163] width 88 height 14
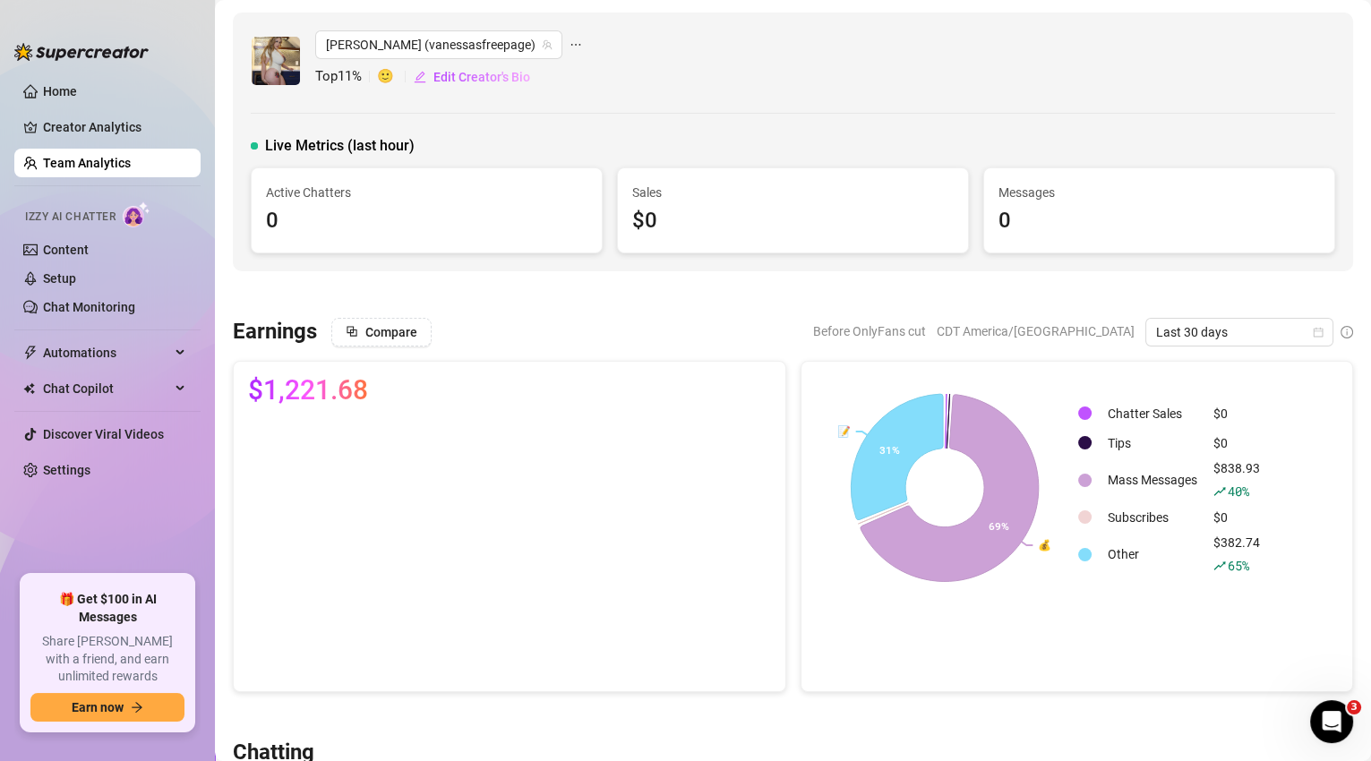
click at [71, 97] on link "Home" at bounding box center [60, 91] width 34 height 14
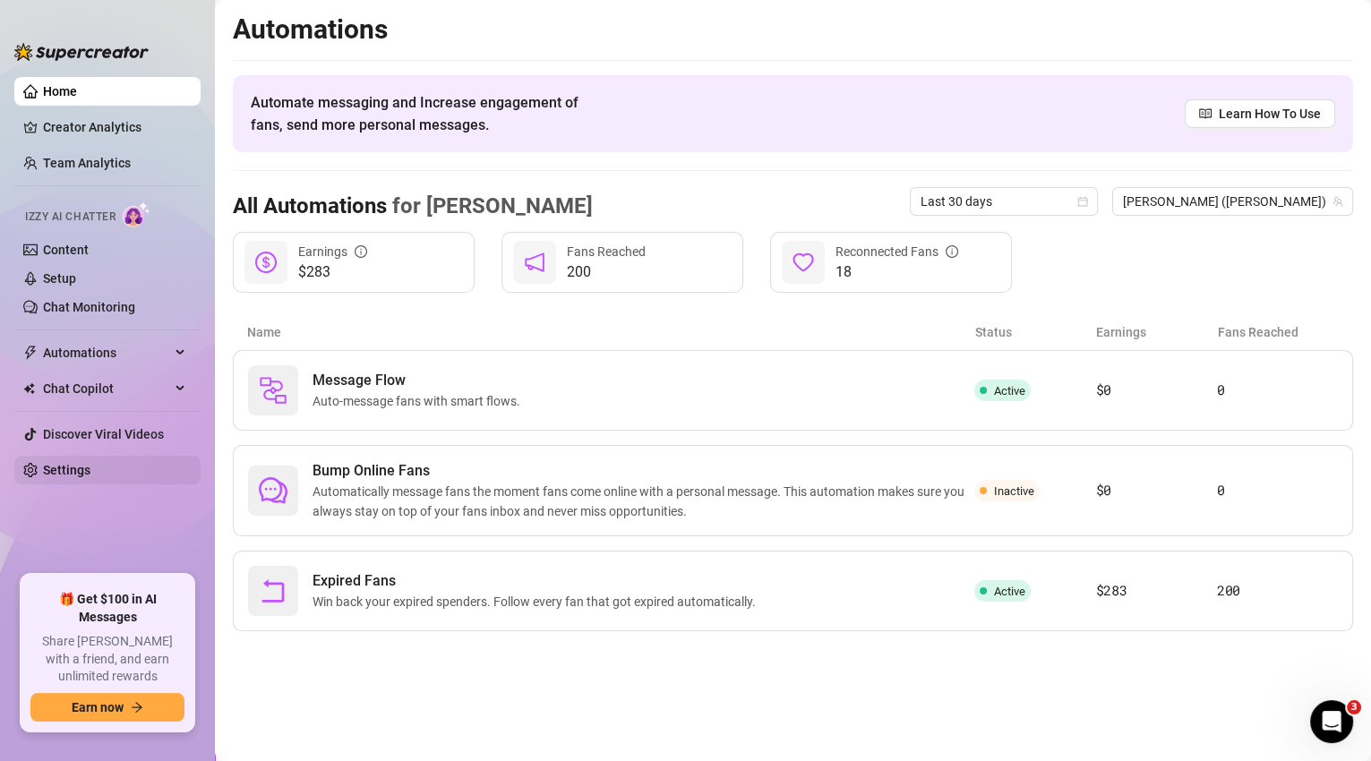
click at [90, 468] on link "Settings" at bounding box center [66, 470] width 47 height 14
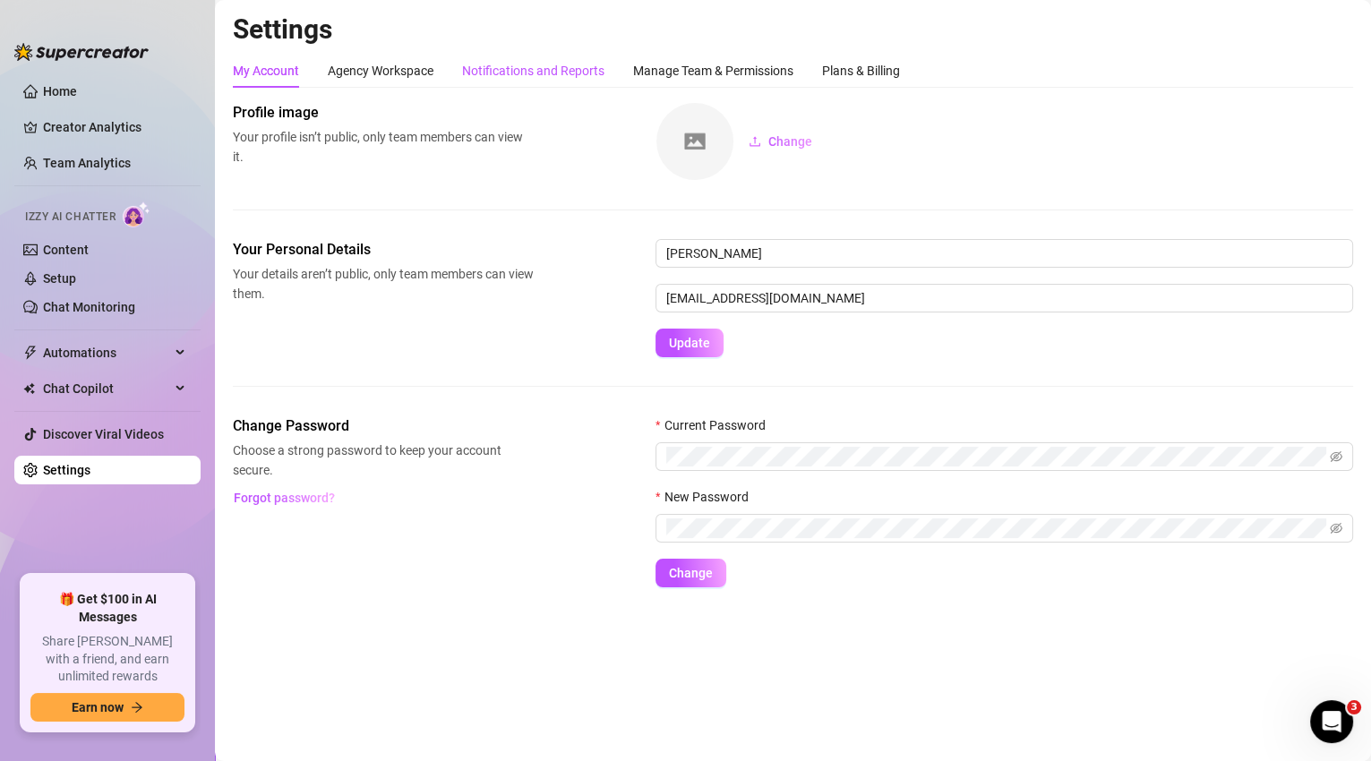
click at [544, 80] on div "Notifications and Reports" at bounding box center [533, 71] width 142 height 20
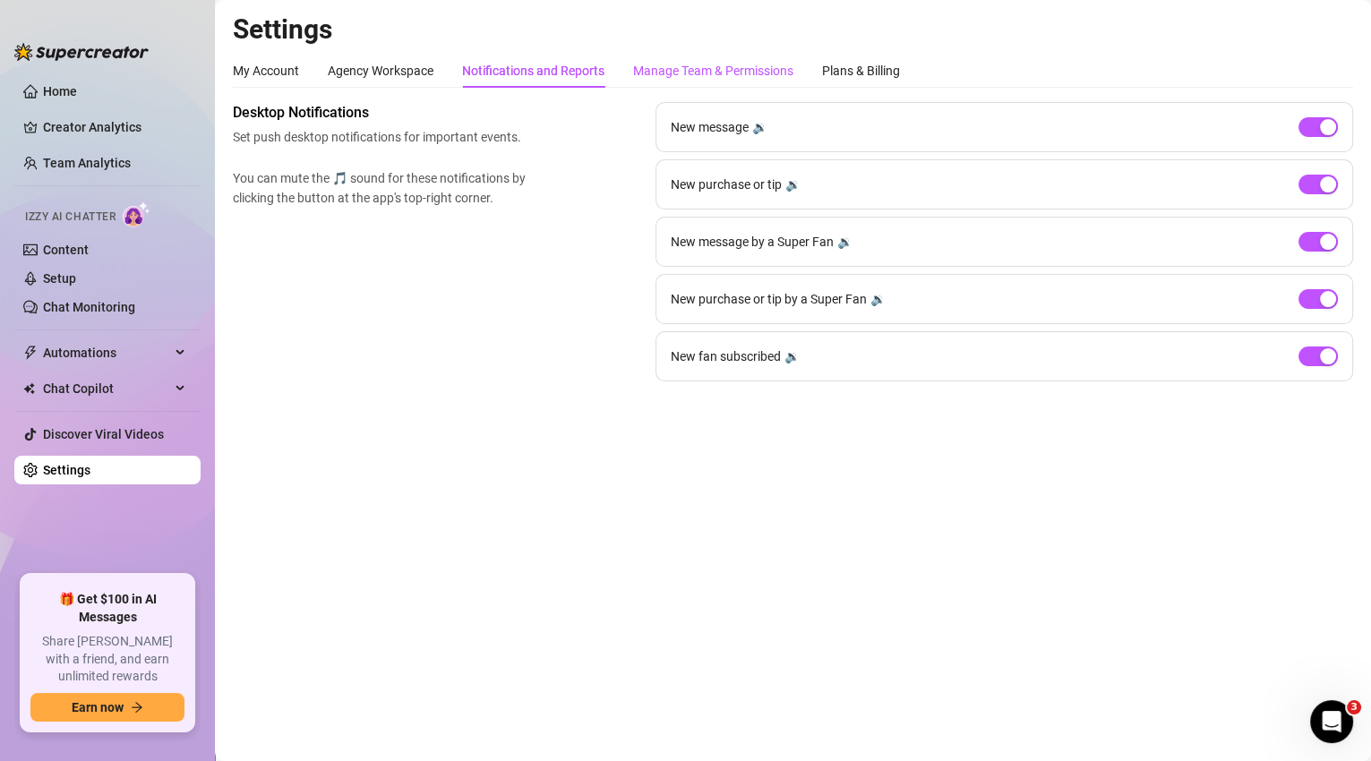
click at [719, 63] on div "Manage Team & Permissions" at bounding box center [713, 71] width 160 height 20
click at [682, 71] on div "Manage Team & Permissions" at bounding box center [713, 71] width 160 height 20
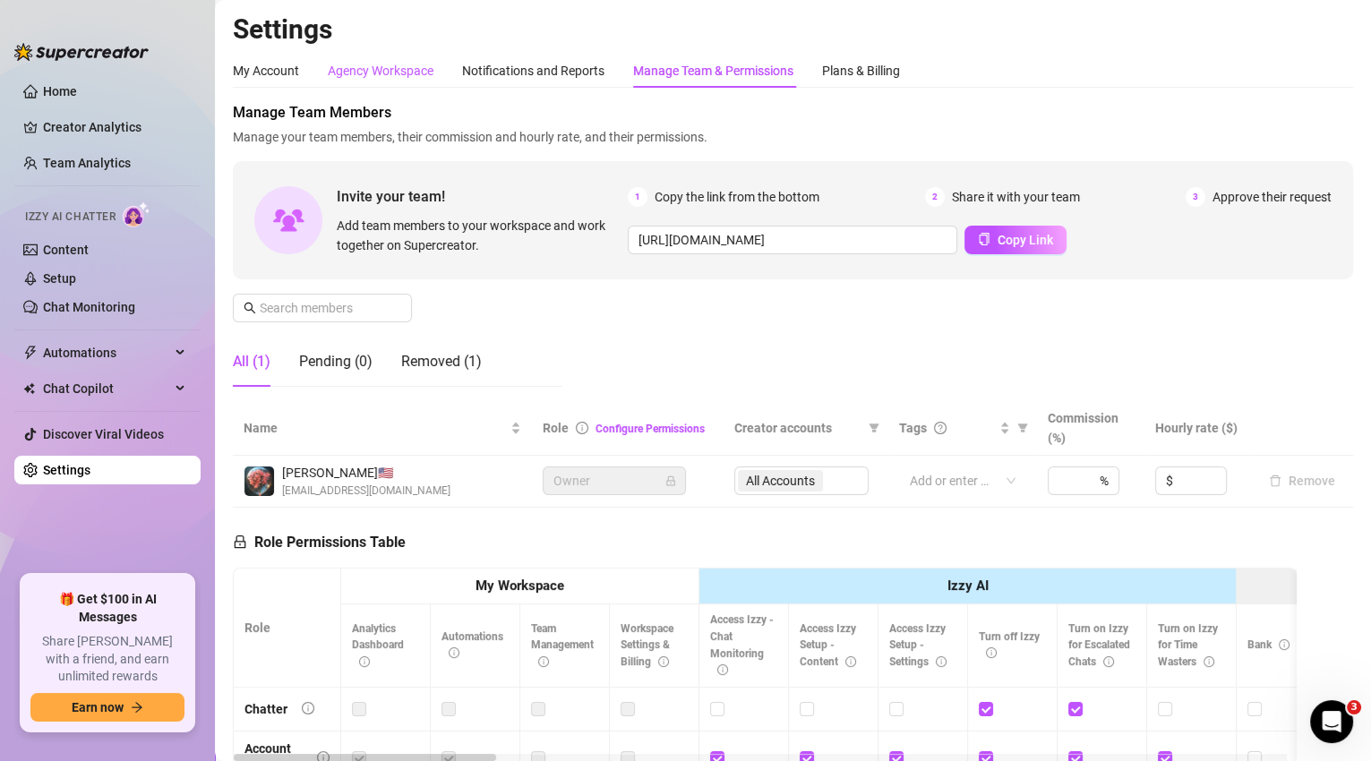
click at [402, 64] on div "Agency Workspace" at bounding box center [381, 71] width 106 height 20
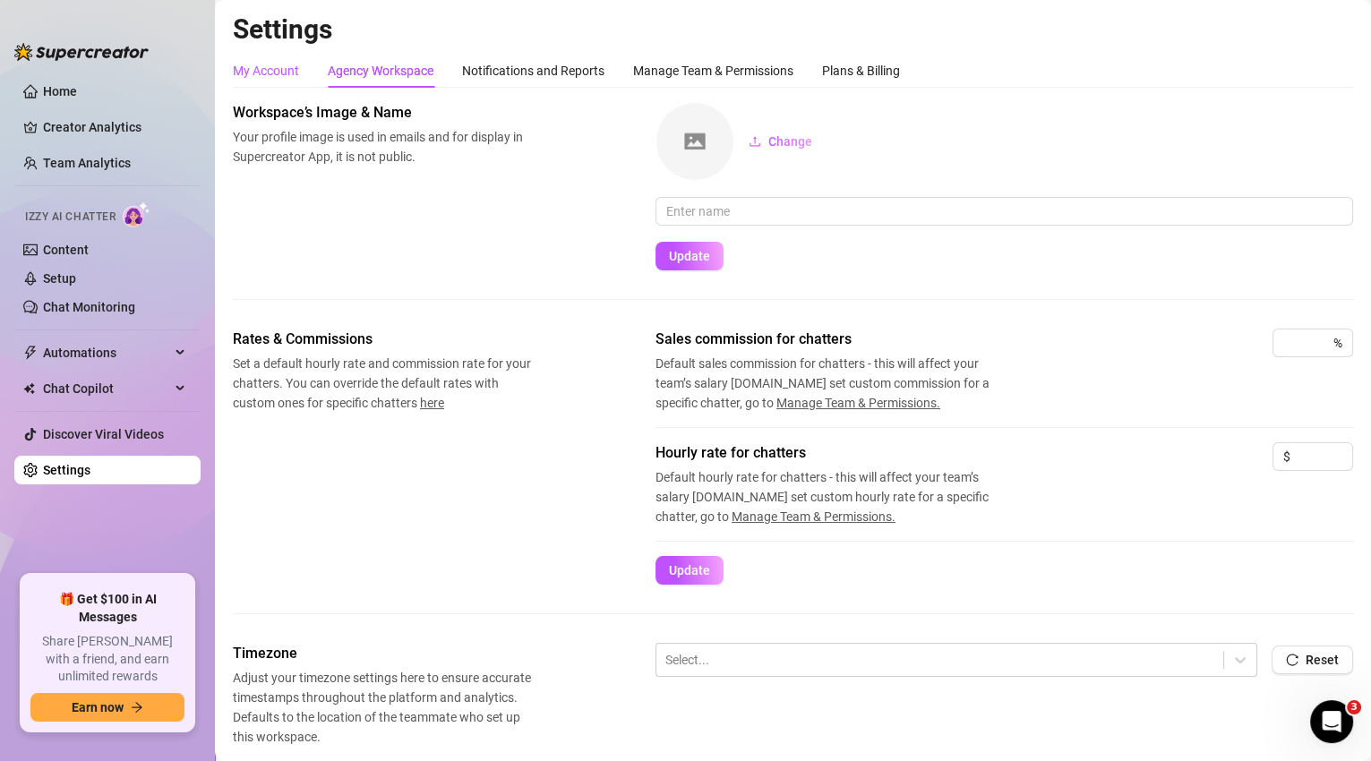
click at [248, 70] on div "My Account" at bounding box center [266, 71] width 66 height 20
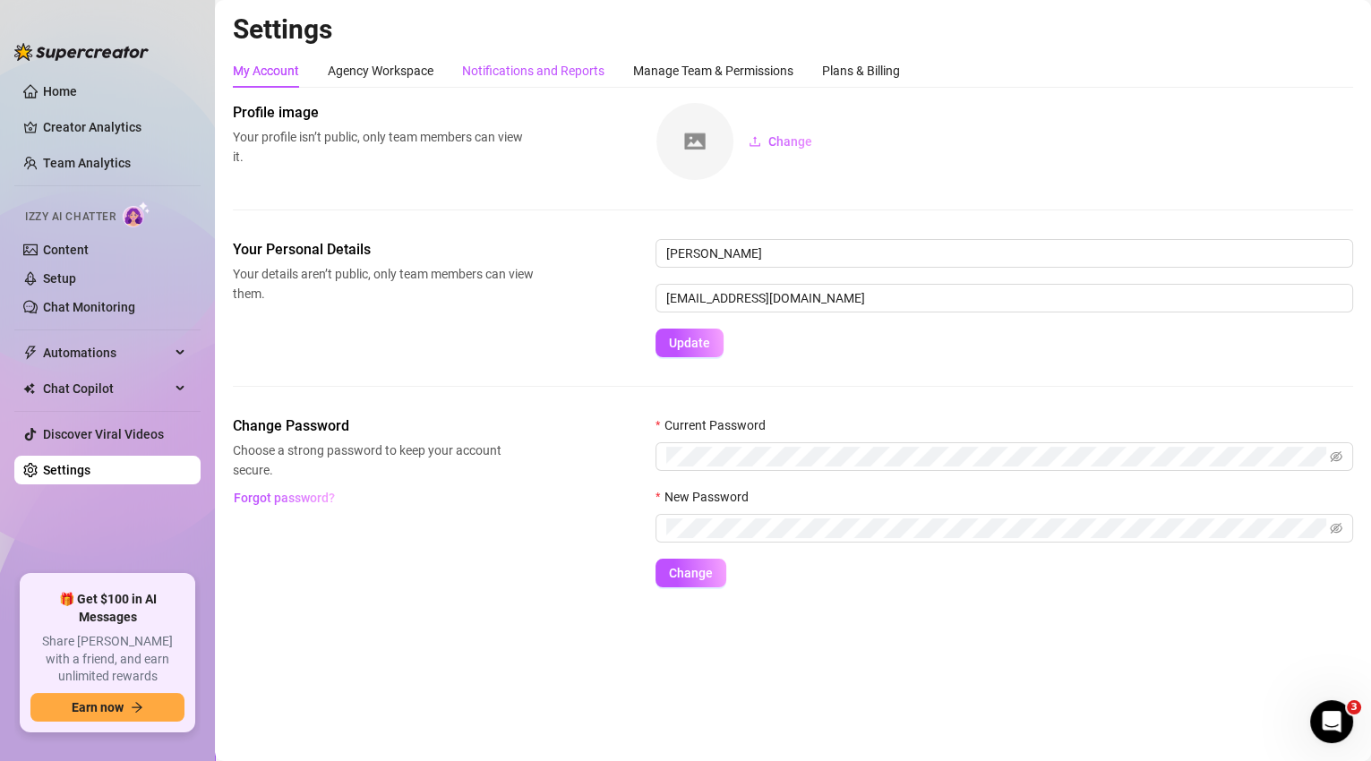
click at [505, 72] on div "Notifications and Reports" at bounding box center [533, 71] width 142 height 20
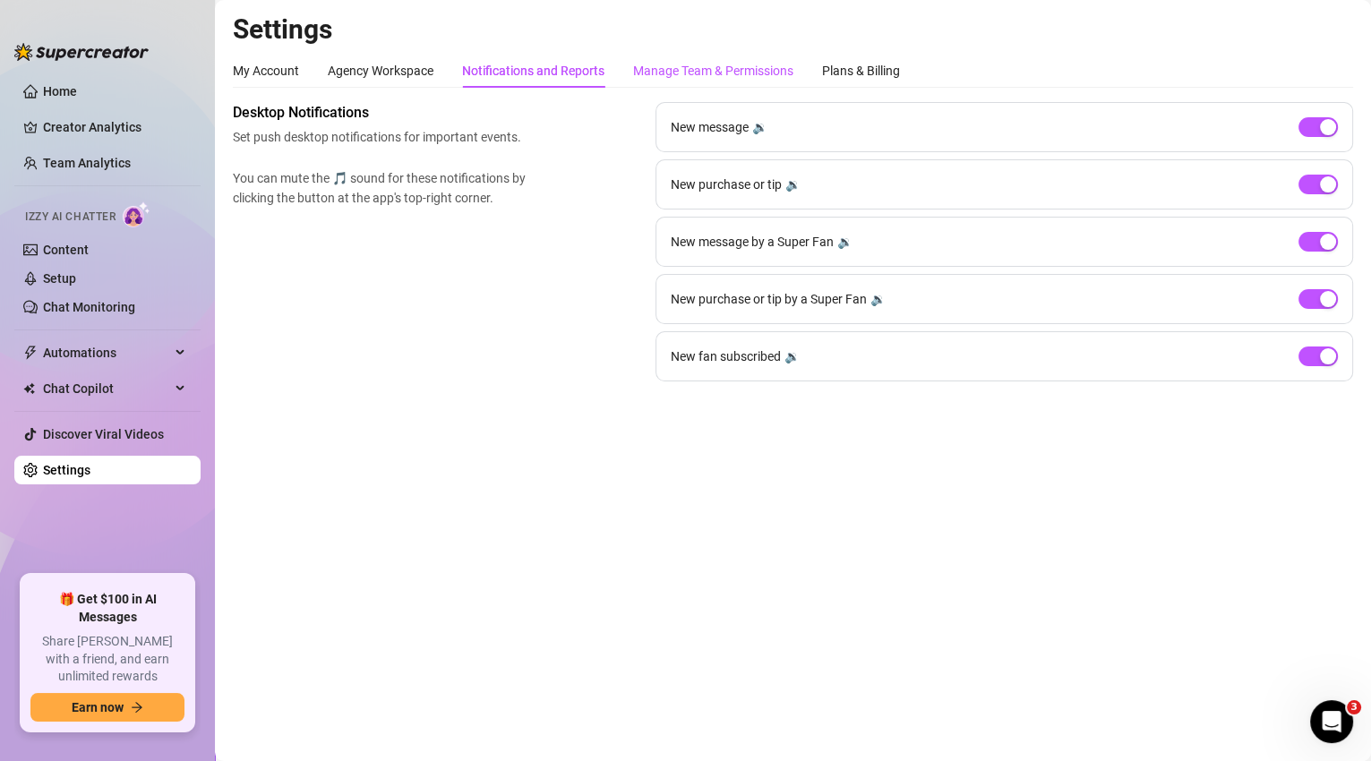
click at [745, 73] on div "Manage Team & Permissions" at bounding box center [713, 71] width 160 height 20
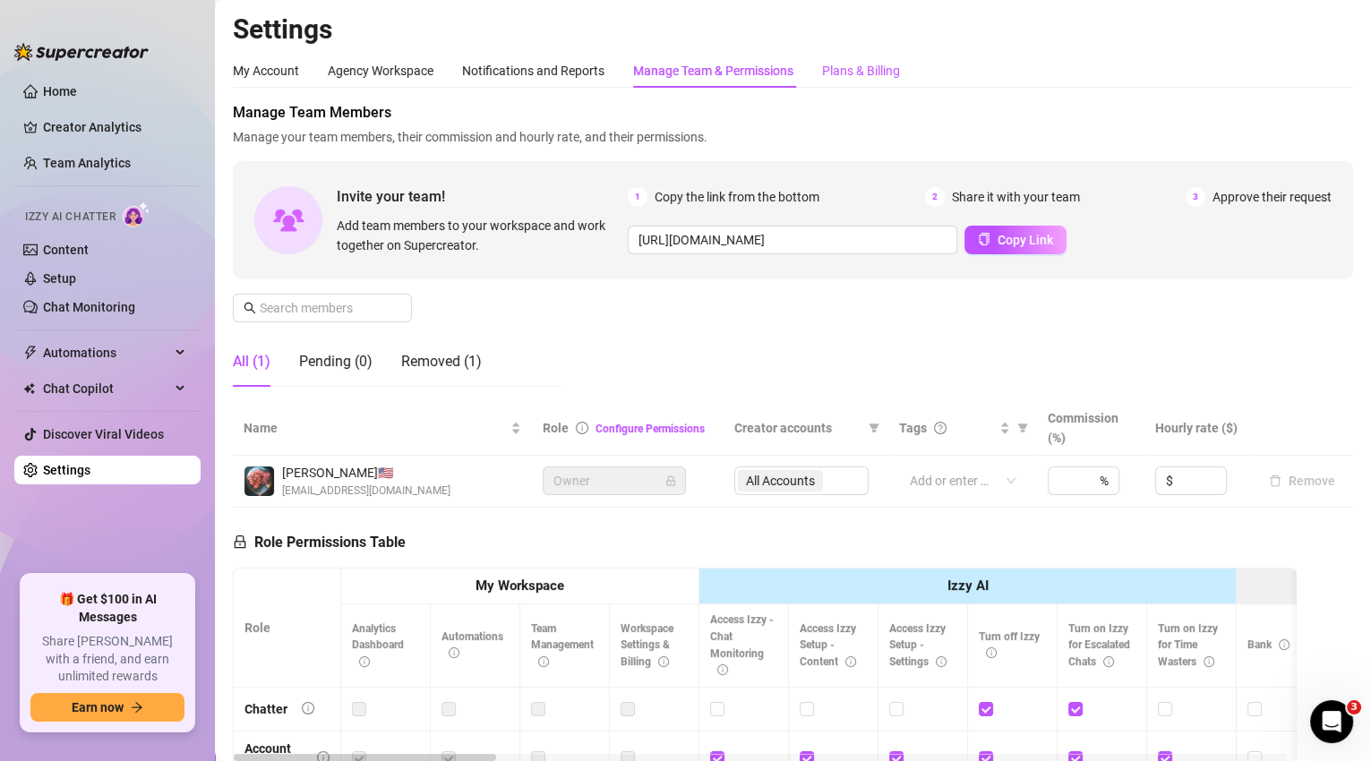
click at [855, 71] on div "Plans & Billing" at bounding box center [861, 71] width 78 height 20
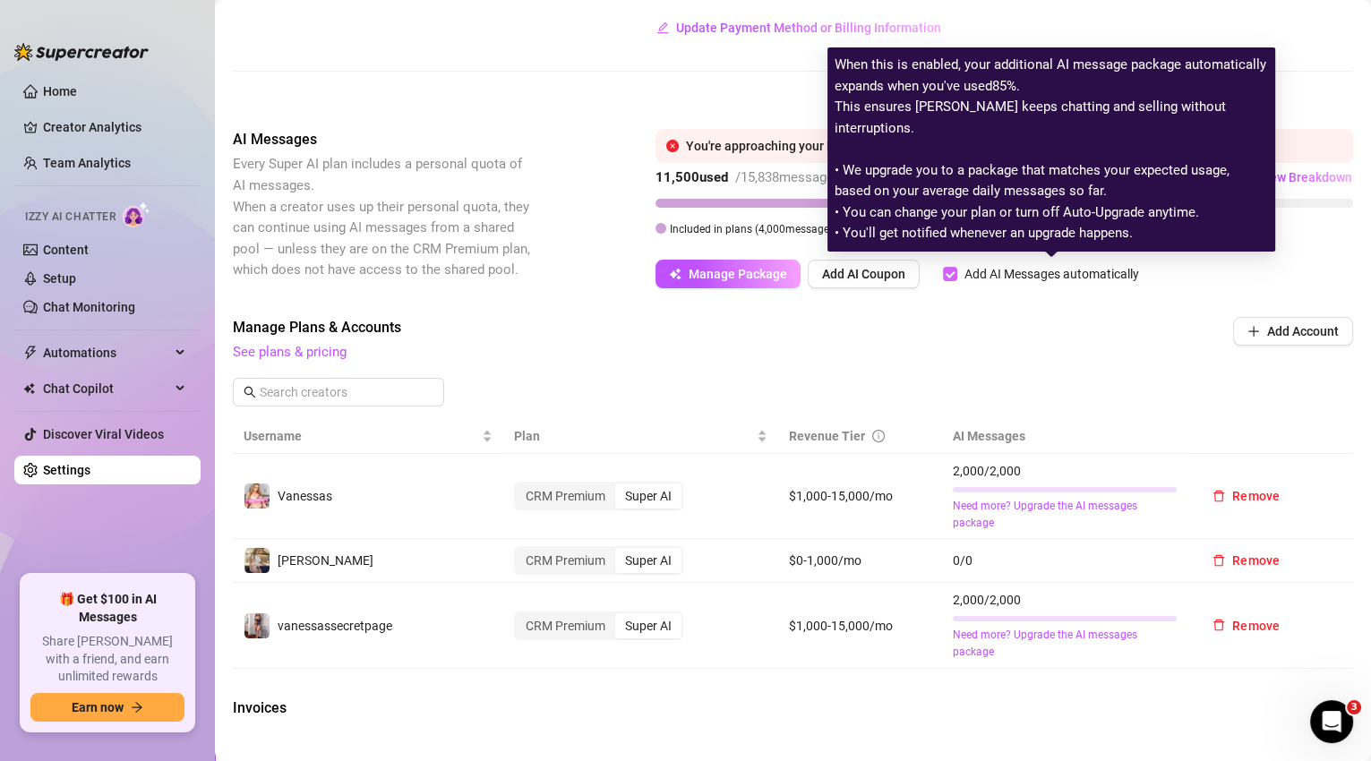
scroll to position [288, 0]
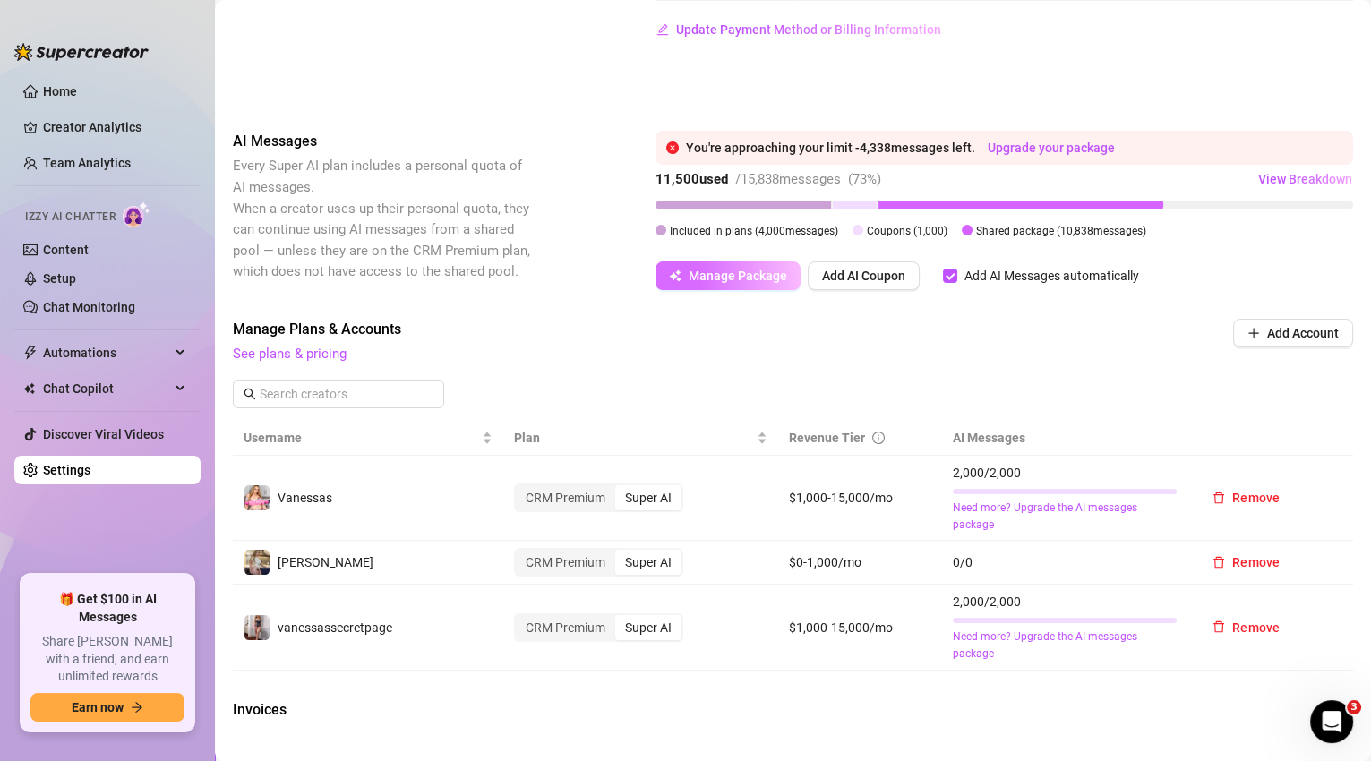
click at [757, 280] on span "Manage Package" at bounding box center [738, 276] width 99 height 14
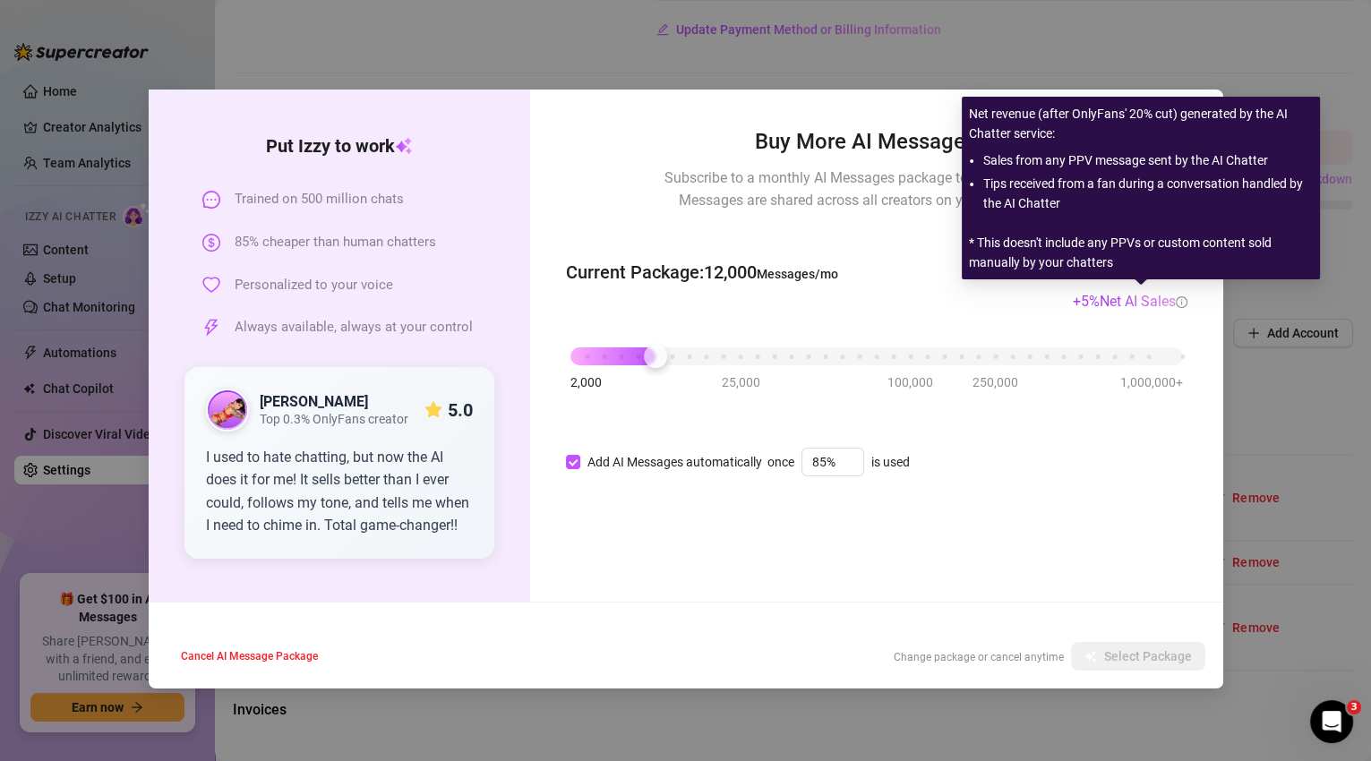
click at [1180, 304] on icon "info-circle" at bounding box center [1182, 302] width 12 height 12
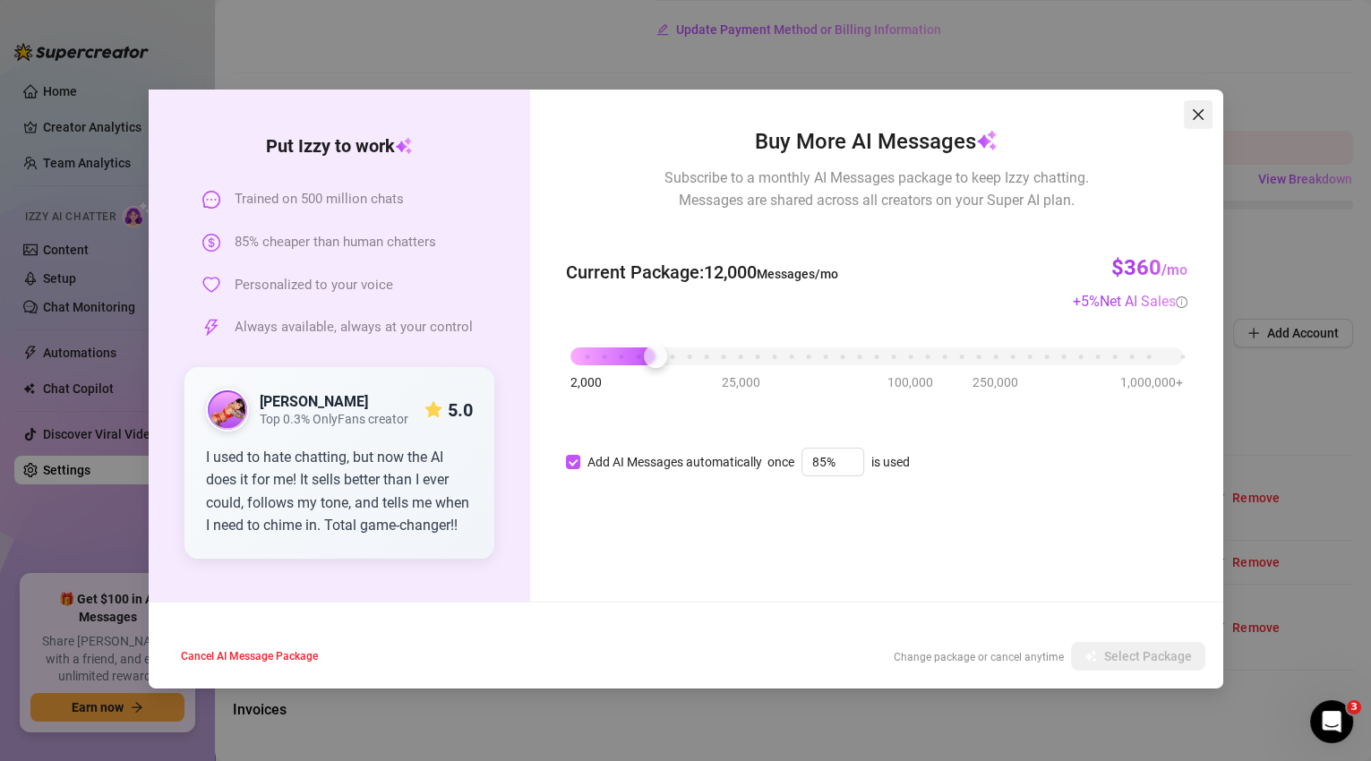
click at [1196, 114] on icon "close" at bounding box center [1197, 114] width 11 height 11
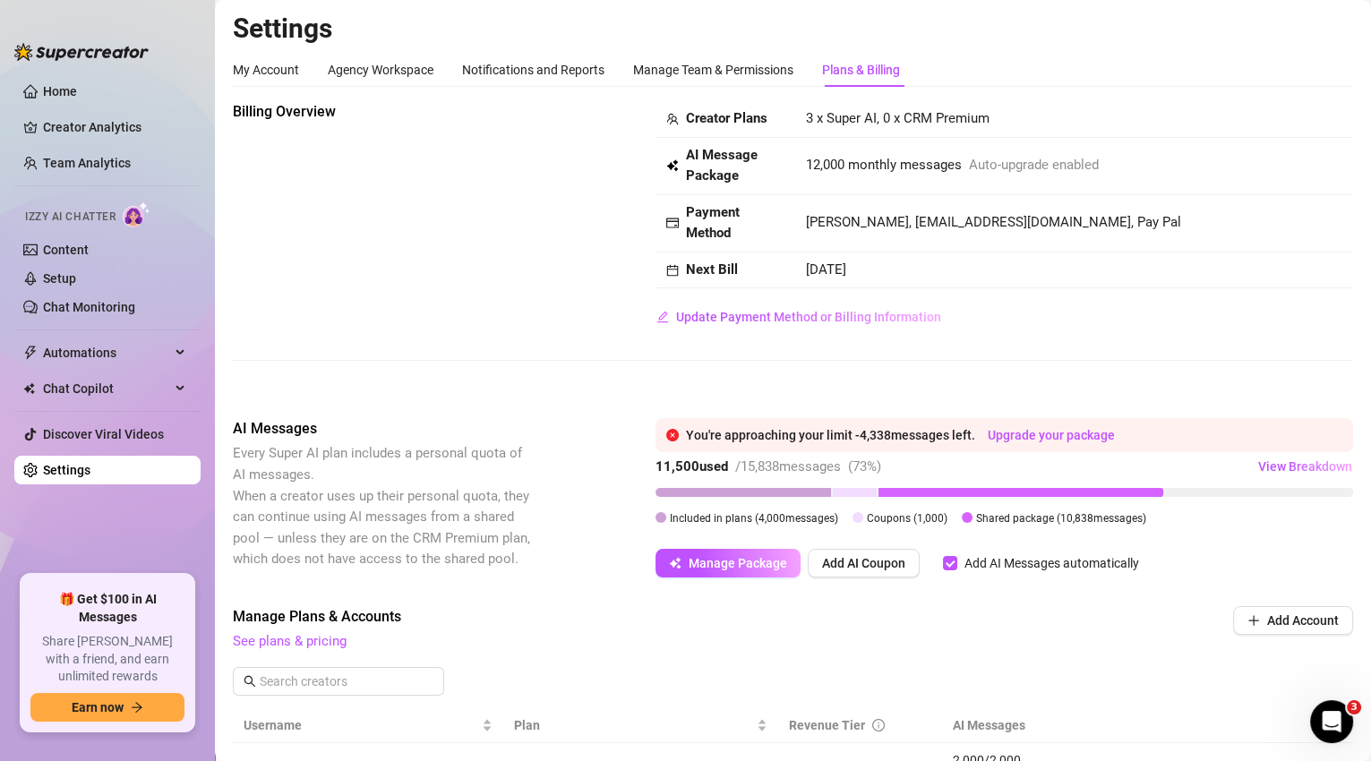
scroll to position [0, 0]
drag, startPoint x: 706, startPoint y: 73, endPoint x: 598, endPoint y: 72, distance: 107.5
click at [706, 73] on div "Manage Team & Permissions" at bounding box center [713, 71] width 160 height 20
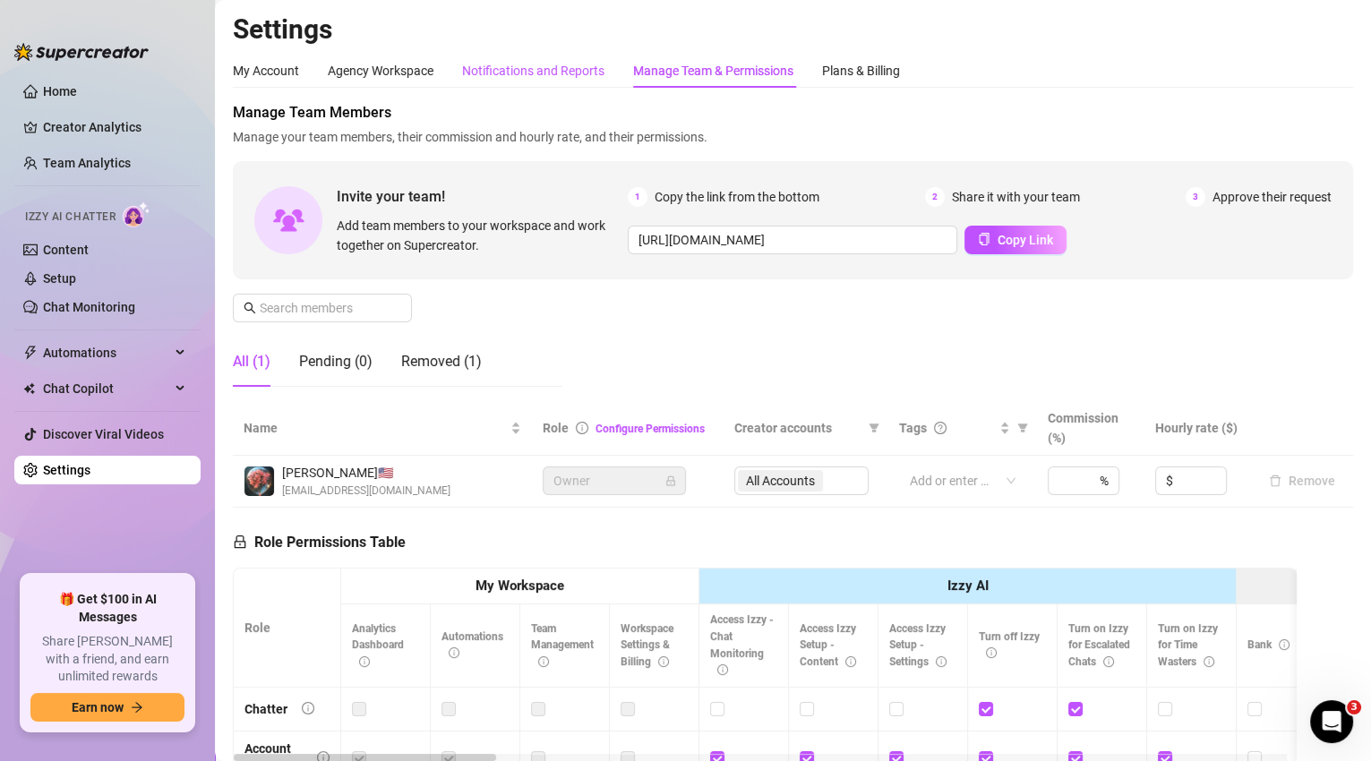
click at [598, 72] on div "Notifications and Reports" at bounding box center [533, 71] width 142 height 20
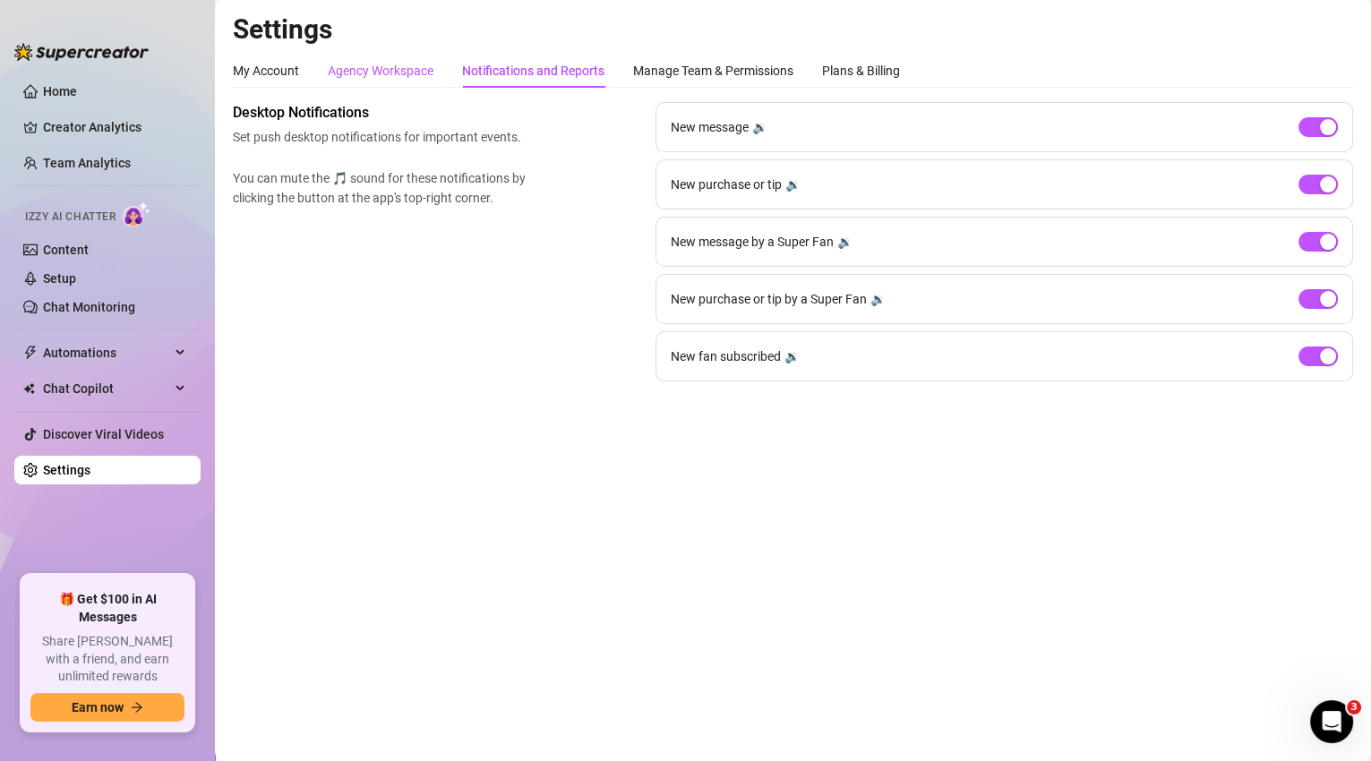
click at [409, 68] on div "Agency Workspace" at bounding box center [381, 71] width 106 height 20
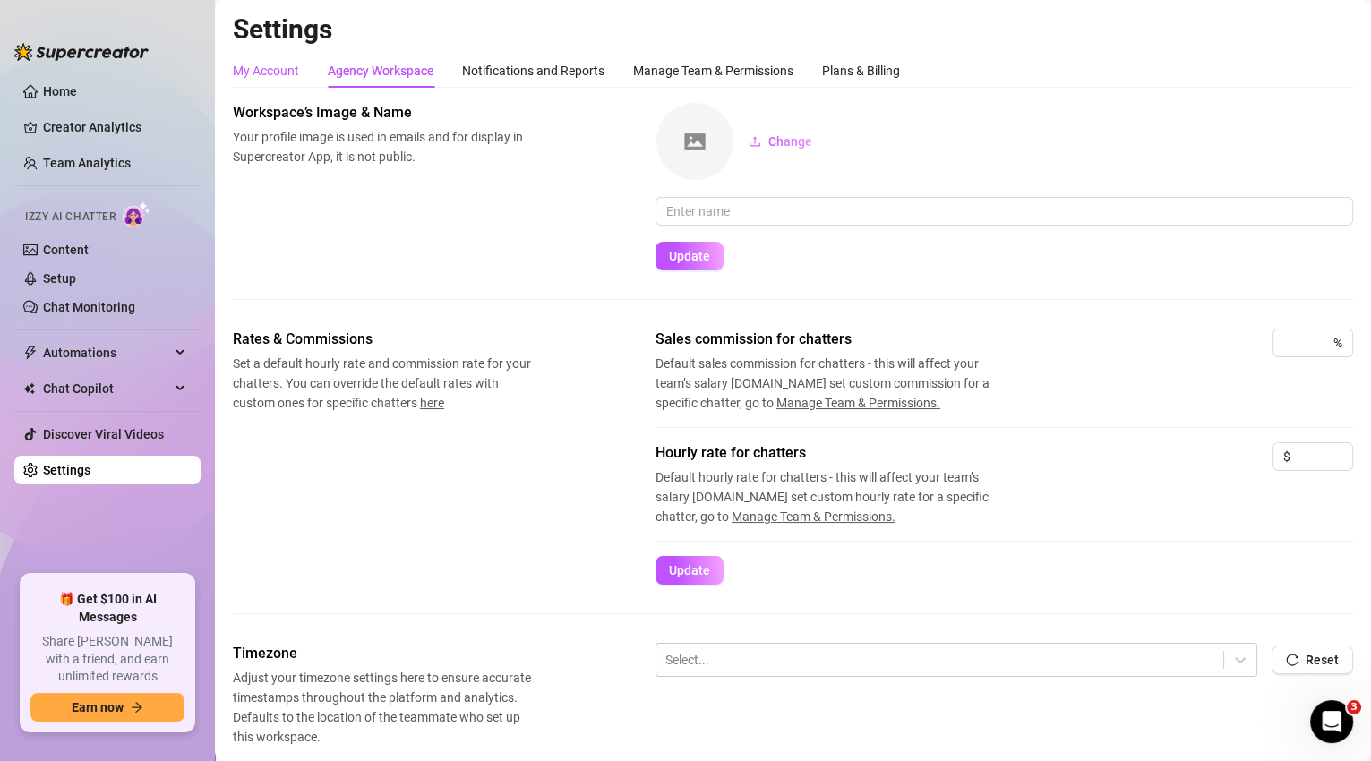
click at [263, 65] on div "My Account" at bounding box center [266, 71] width 66 height 20
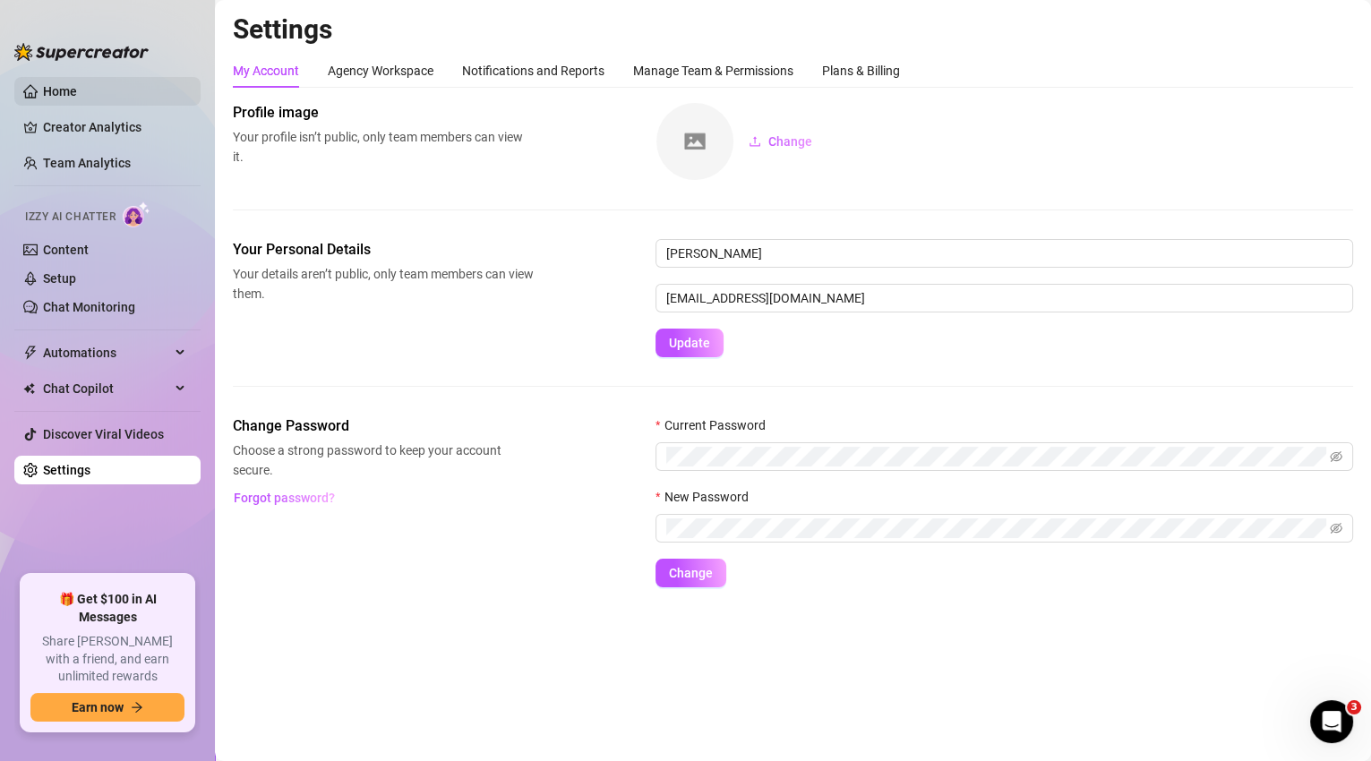
click at [77, 84] on link "Home" at bounding box center [60, 91] width 34 height 14
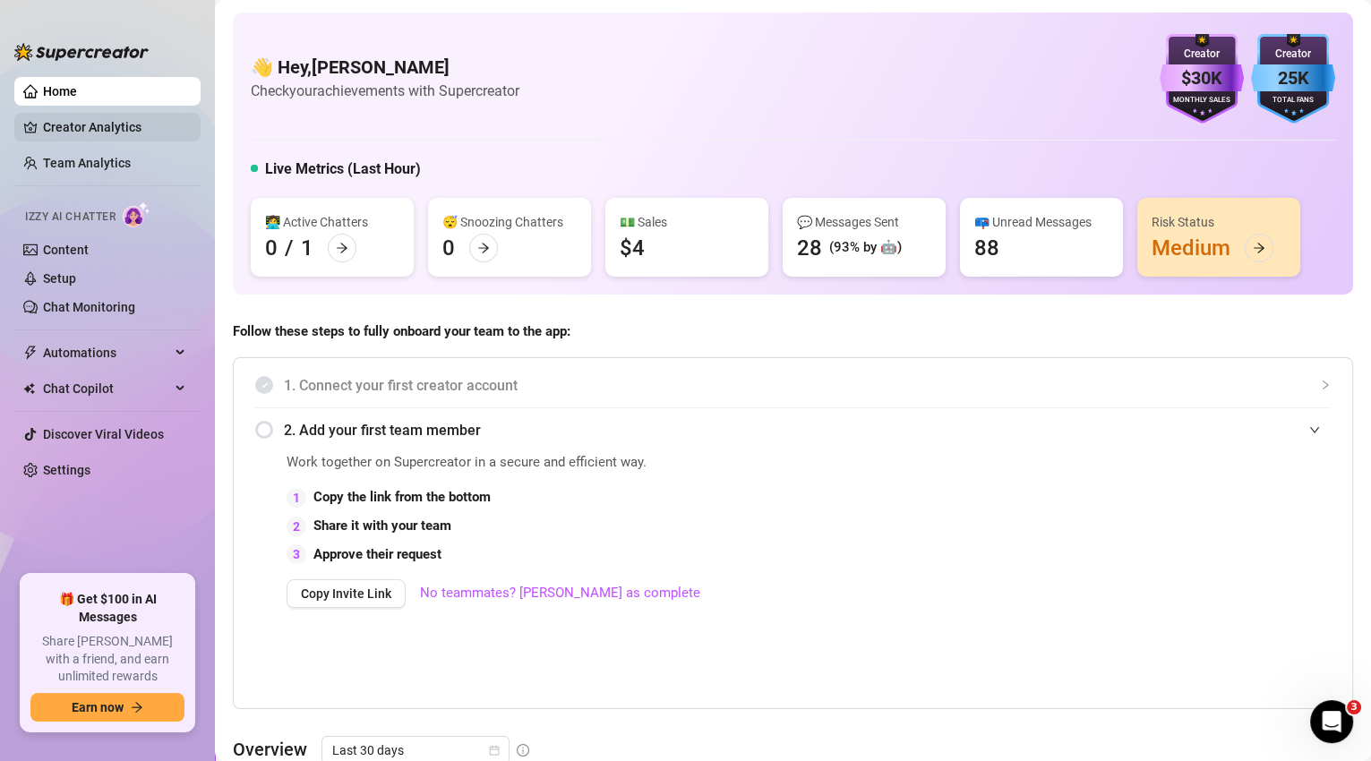
click at [94, 128] on link "Creator Analytics" at bounding box center [114, 127] width 143 height 29
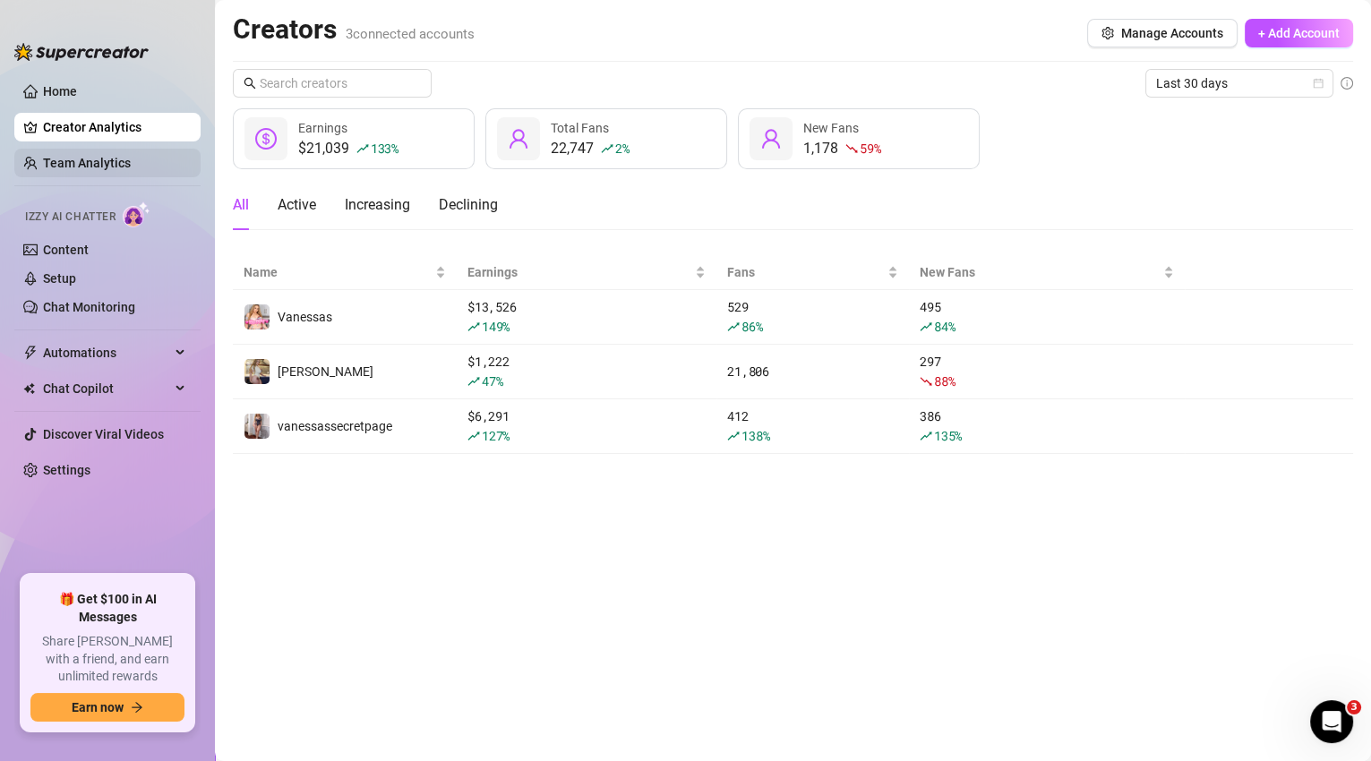
click at [102, 166] on link "Team Analytics" at bounding box center [87, 163] width 88 height 14
